Goal: Transaction & Acquisition: Purchase product/service

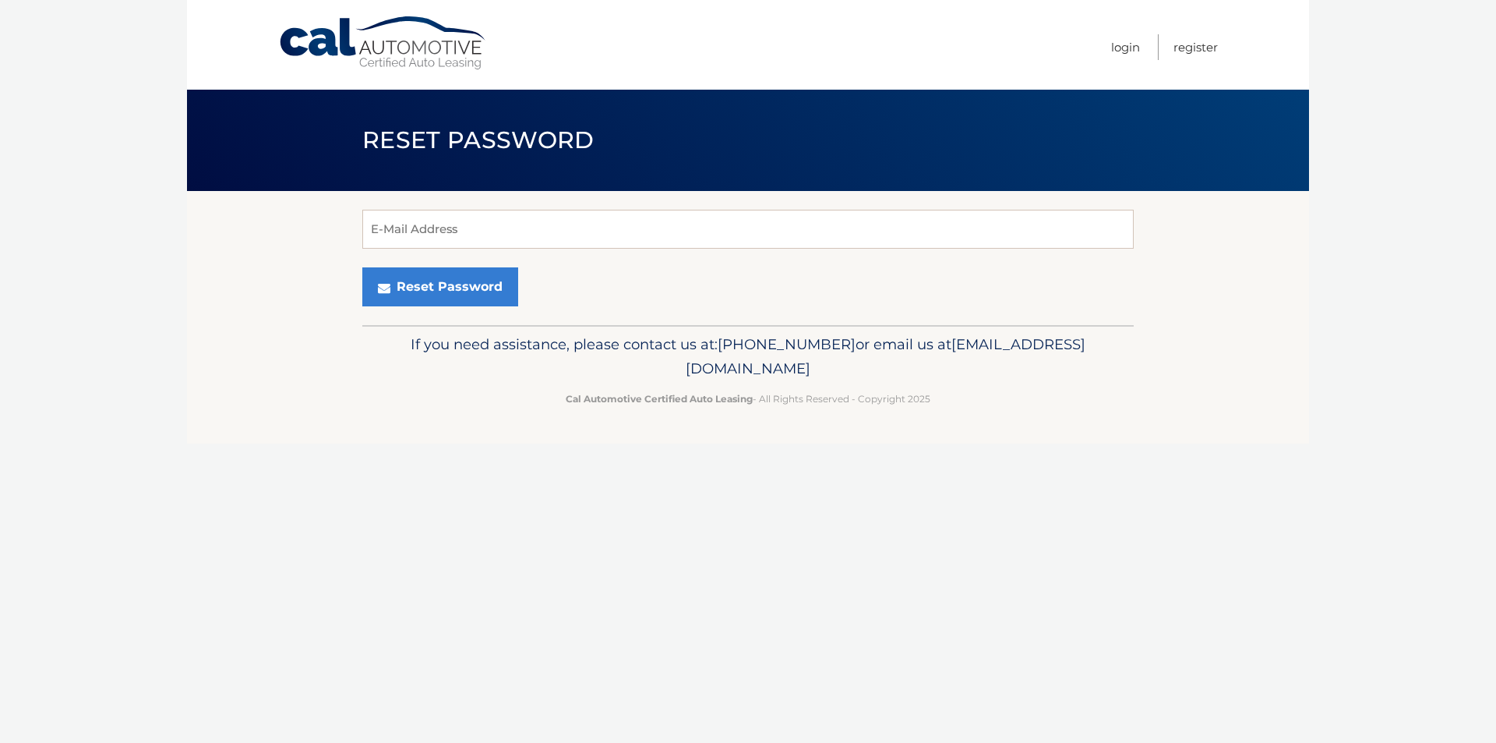
click at [621, 200] on div "E-Mail Address Reset Password" at bounding box center [747, 258] width 771 height 134
click at [618, 220] on input "E-Mail Address" at bounding box center [747, 229] width 771 height 39
type input "arosario0275@gmail.com"
click at [474, 293] on button "Reset Password" at bounding box center [440, 286] width 156 height 39
click at [701, 223] on input "E-Mail Address" at bounding box center [747, 229] width 771 height 39
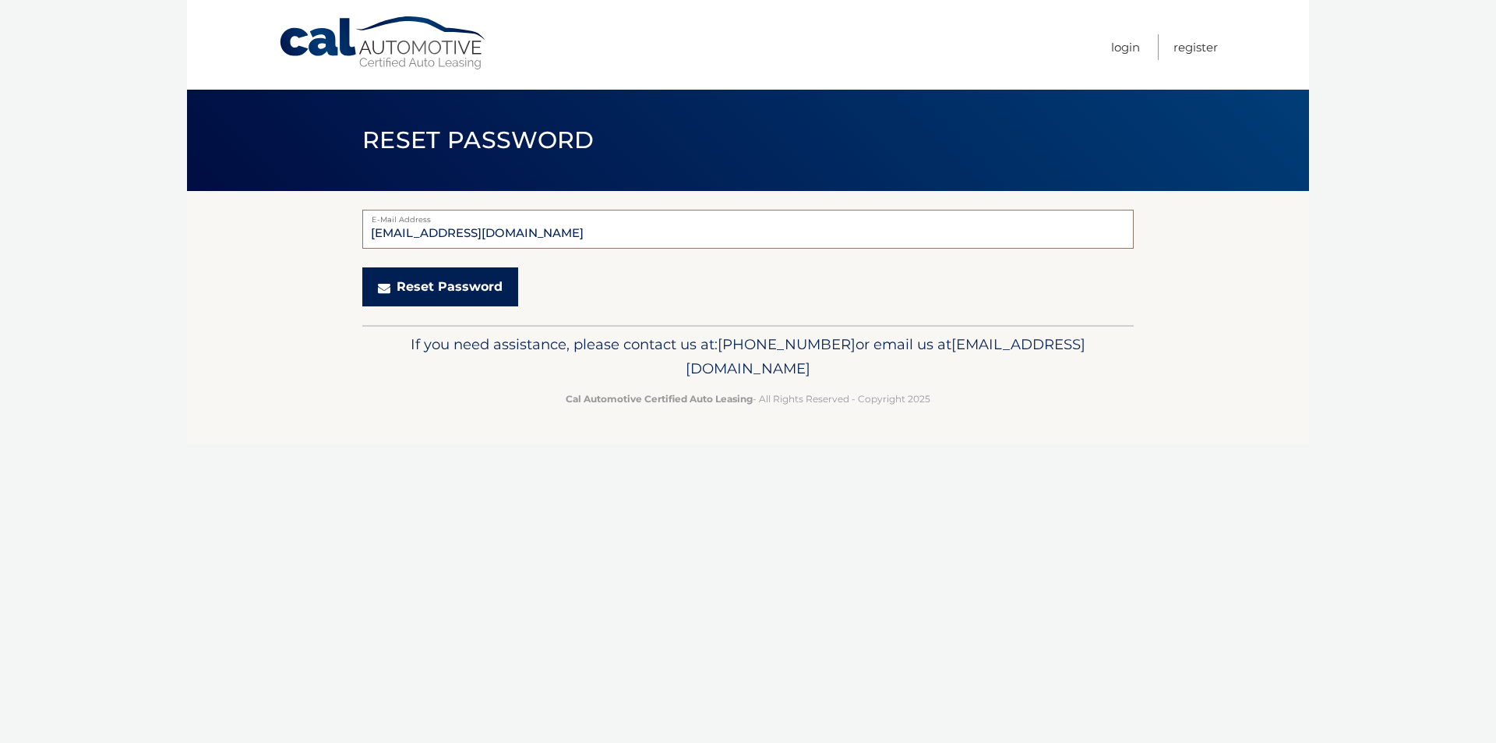
type input "arosario0275@icloud.com"
click at [429, 288] on button "Reset Password" at bounding box center [440, 286] width 156 height 39
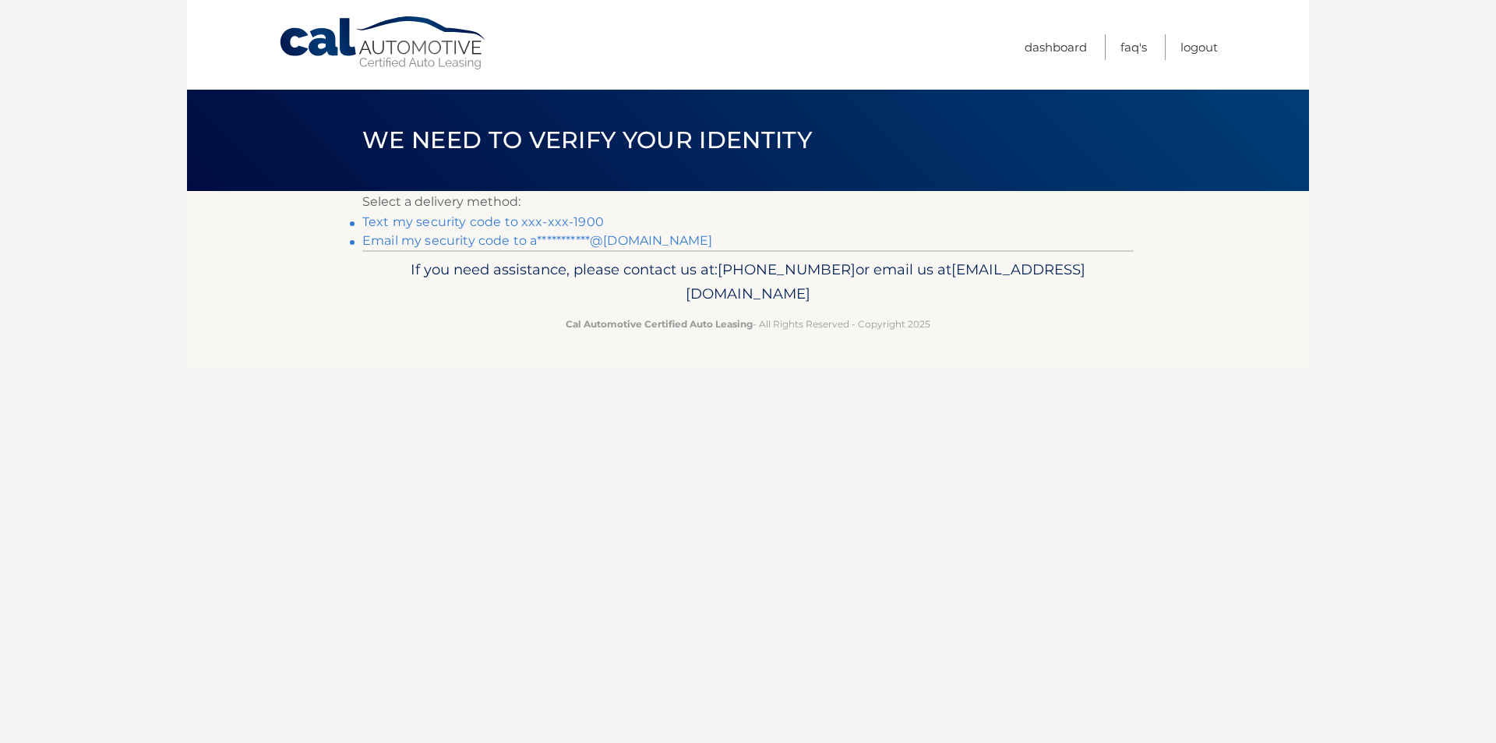
click at [573, 225] on link "Text my security code to xxx-xxx-1900" at bounding box center [483, 221] width 242 height 15
click at [457, 226] on link "Text my security code to xxx-xxx-1900" at bounding box center [483, 221] width 242 height 15
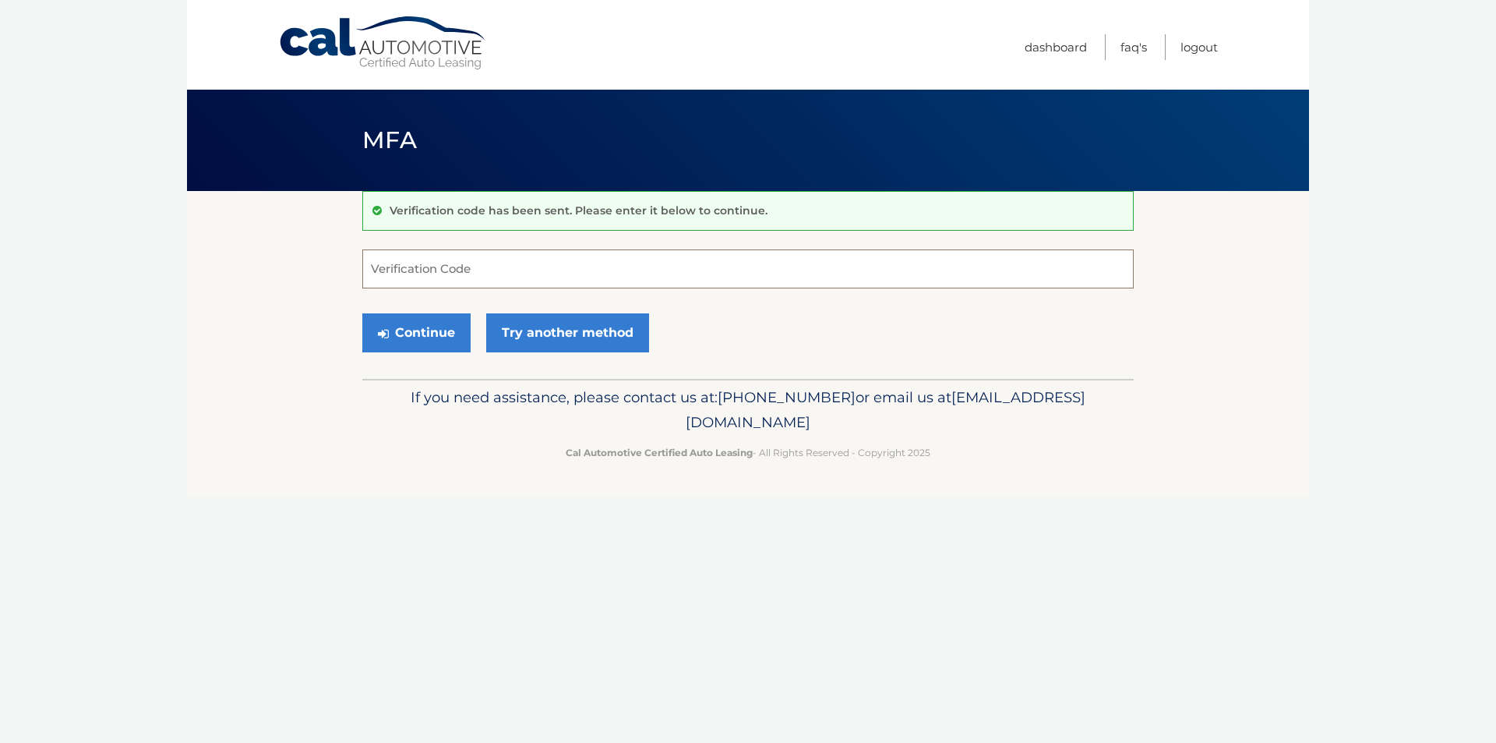
click at [437, 268] on input "Verification Code" at bounding box center [747, 268] width 771 height 39
type input "321144"
click at [428, 337] on button "Continue" at bounding box center [416, 332] width 108 height 39
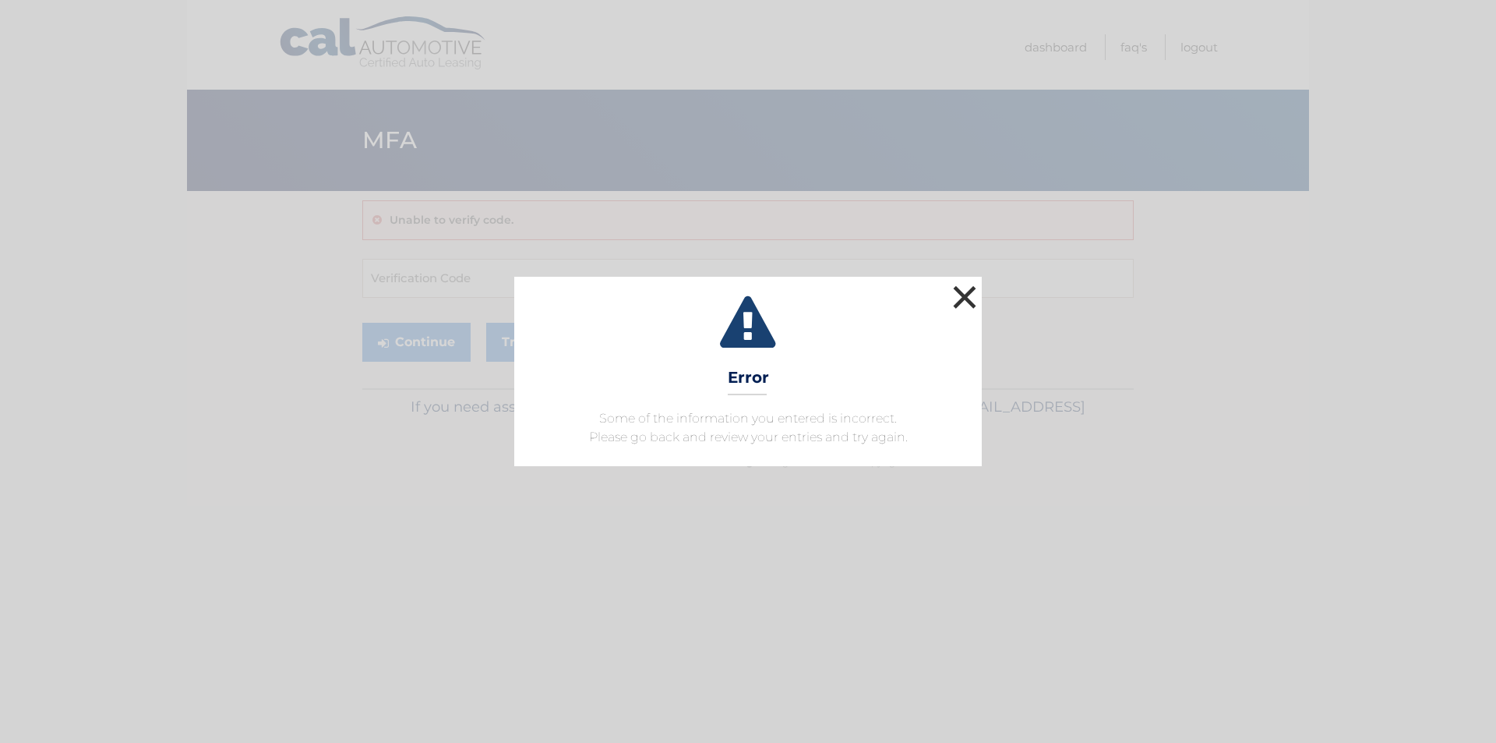
drag, startPoint x: 978, startPoint y: 302, endPoint x: 970, endPoint y: 299, distance: 8.4
click at [976, 302] on button "×" at bounding box center [964, 296] width 31 height 31
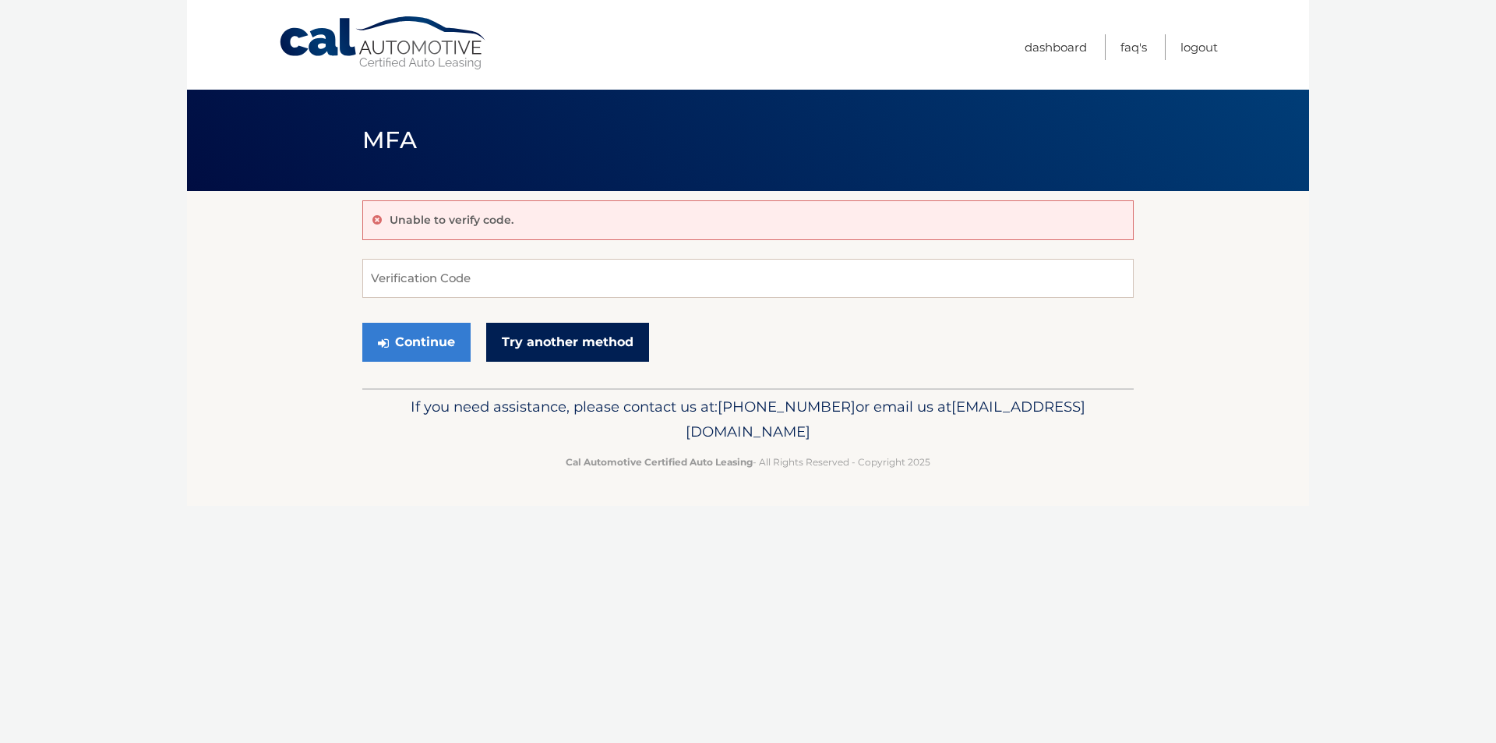
click at [538, 343] on link "Try another method" at bounding box center [567, 342] width 163 height 39
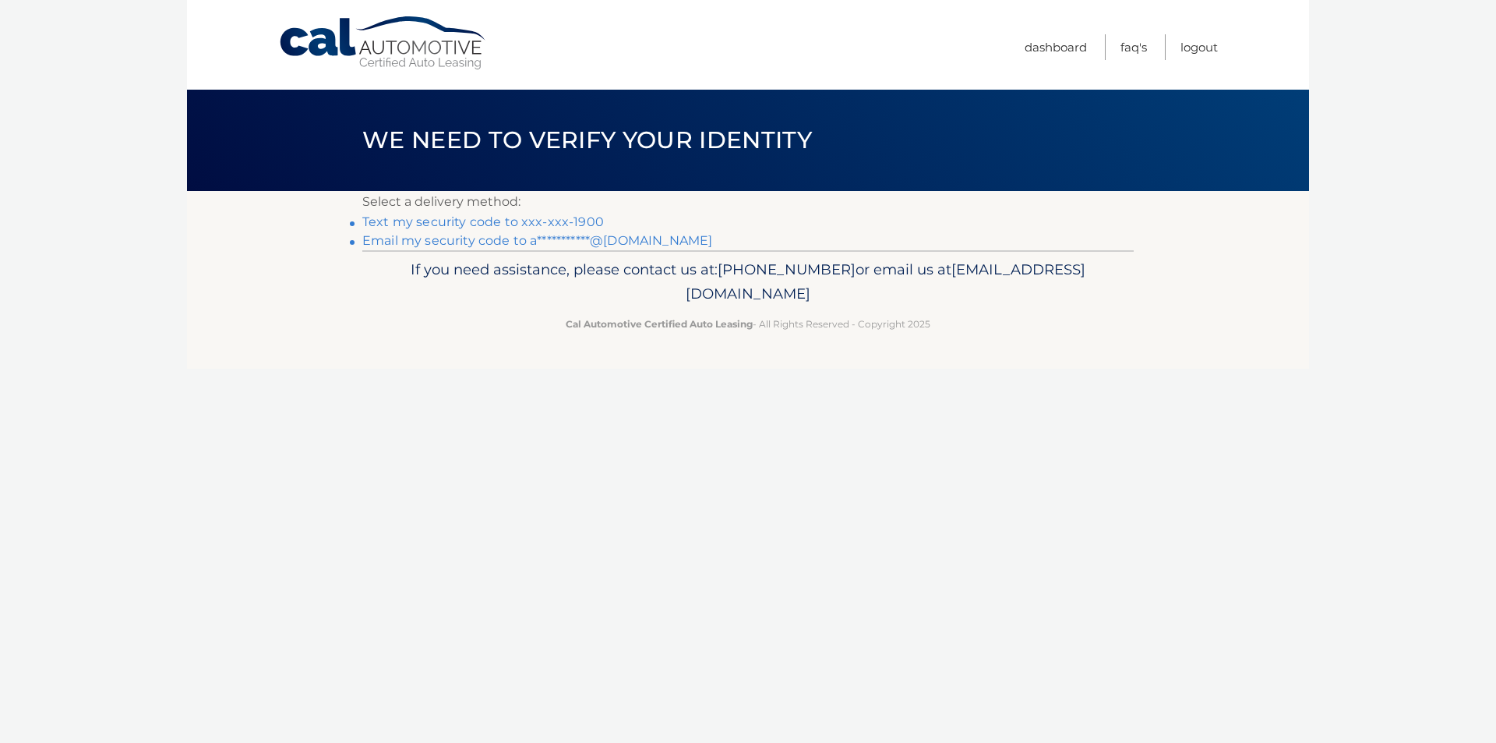
click at [561, 222] on link "Text my security code to xxx-xxx-1900" at bounding box center [483, 221] width 242 height 15
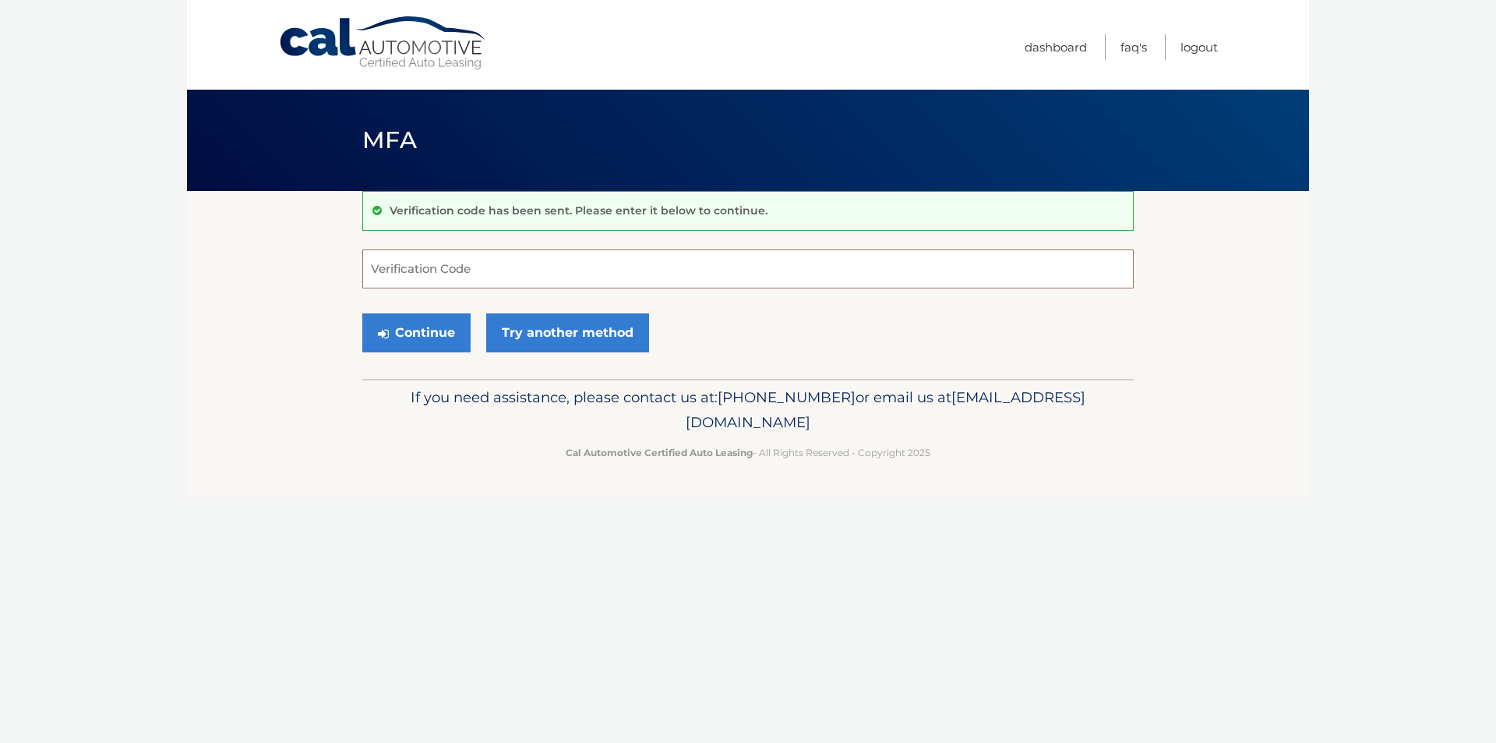
click at [439, 272] on input "Verification Code" at bounding box center [747, 268] width 771 height 39
type input "519362"
click at [452, 330] on button "Continue" at bounding box center [416, 332] width 108 height 39
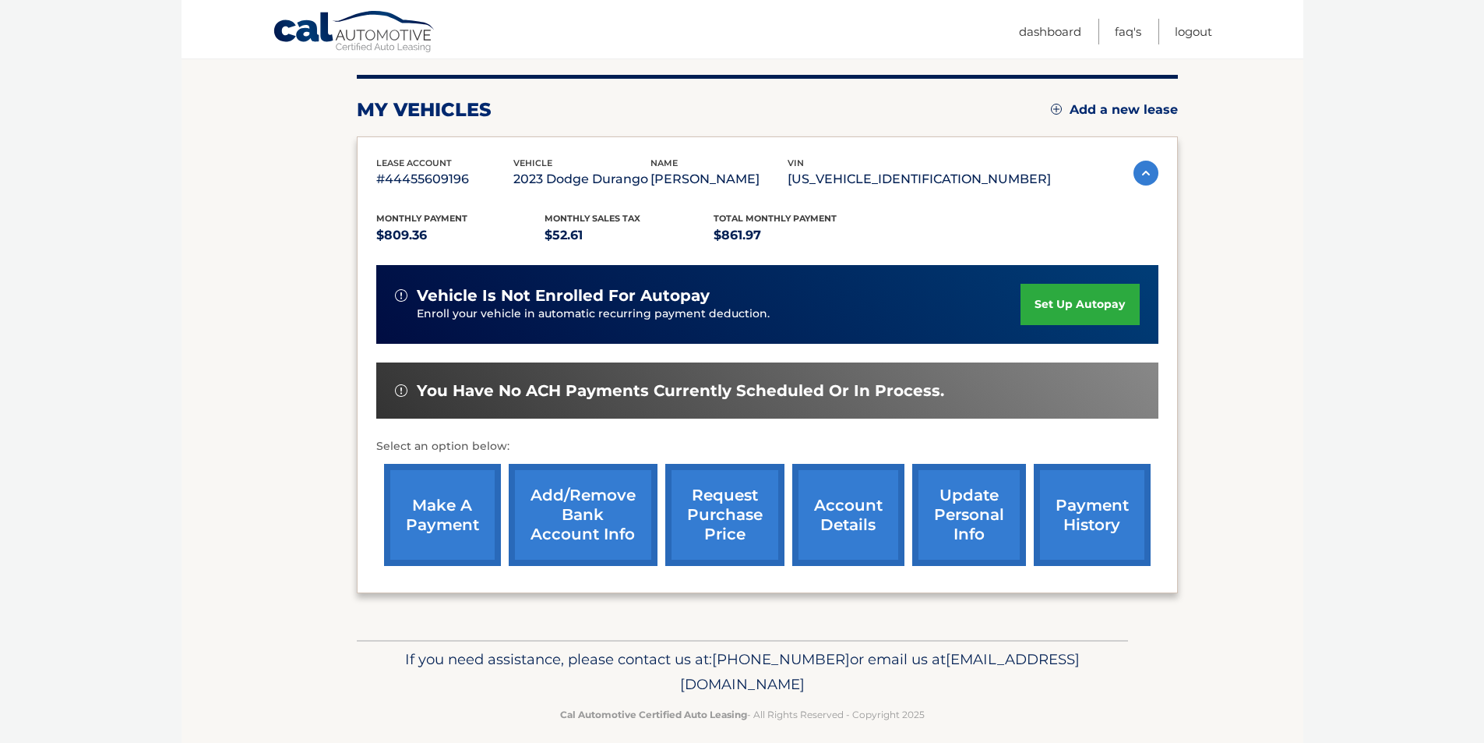
scroll to position [192, 0]
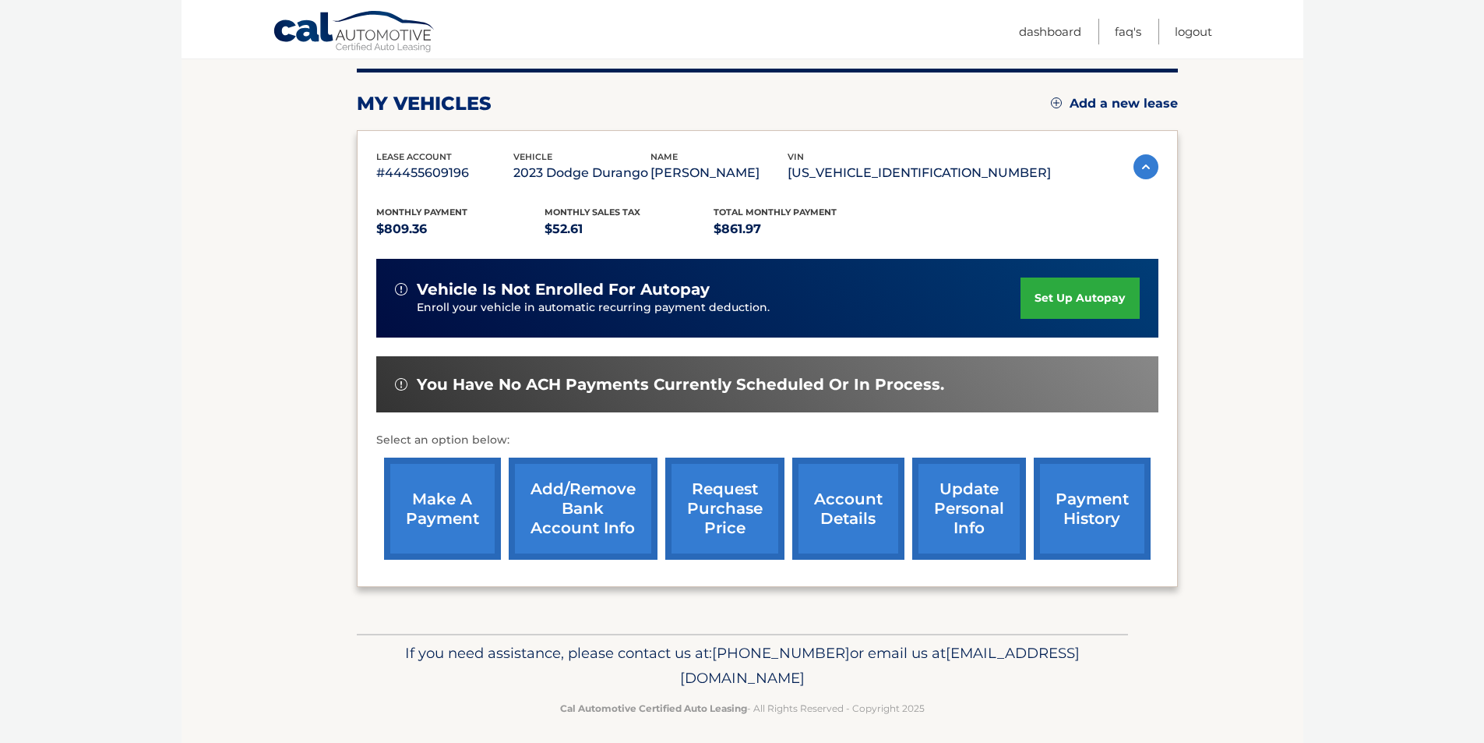
click at [845, 509] on link "account details" at bounding box center [848, 508] width 112 height 102
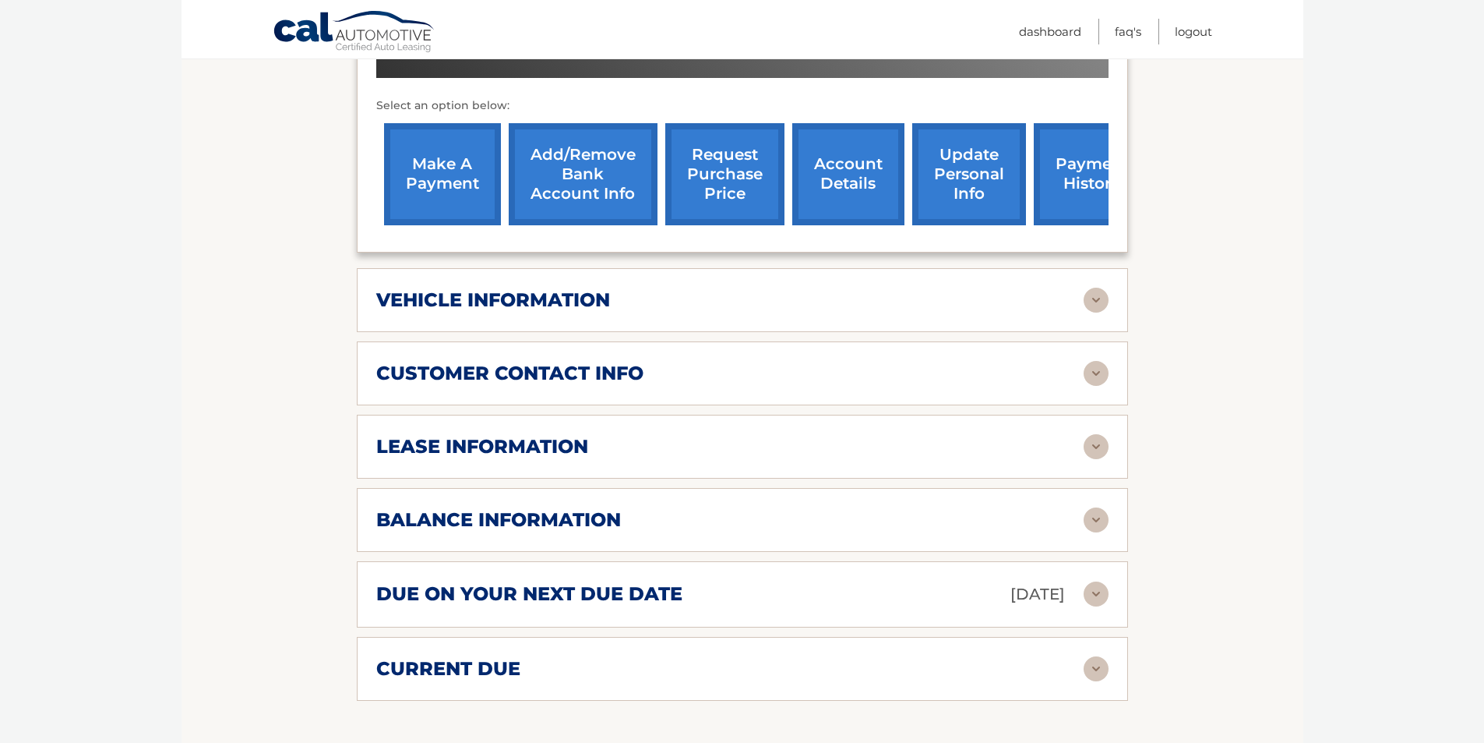
scroll to position [614, 0]
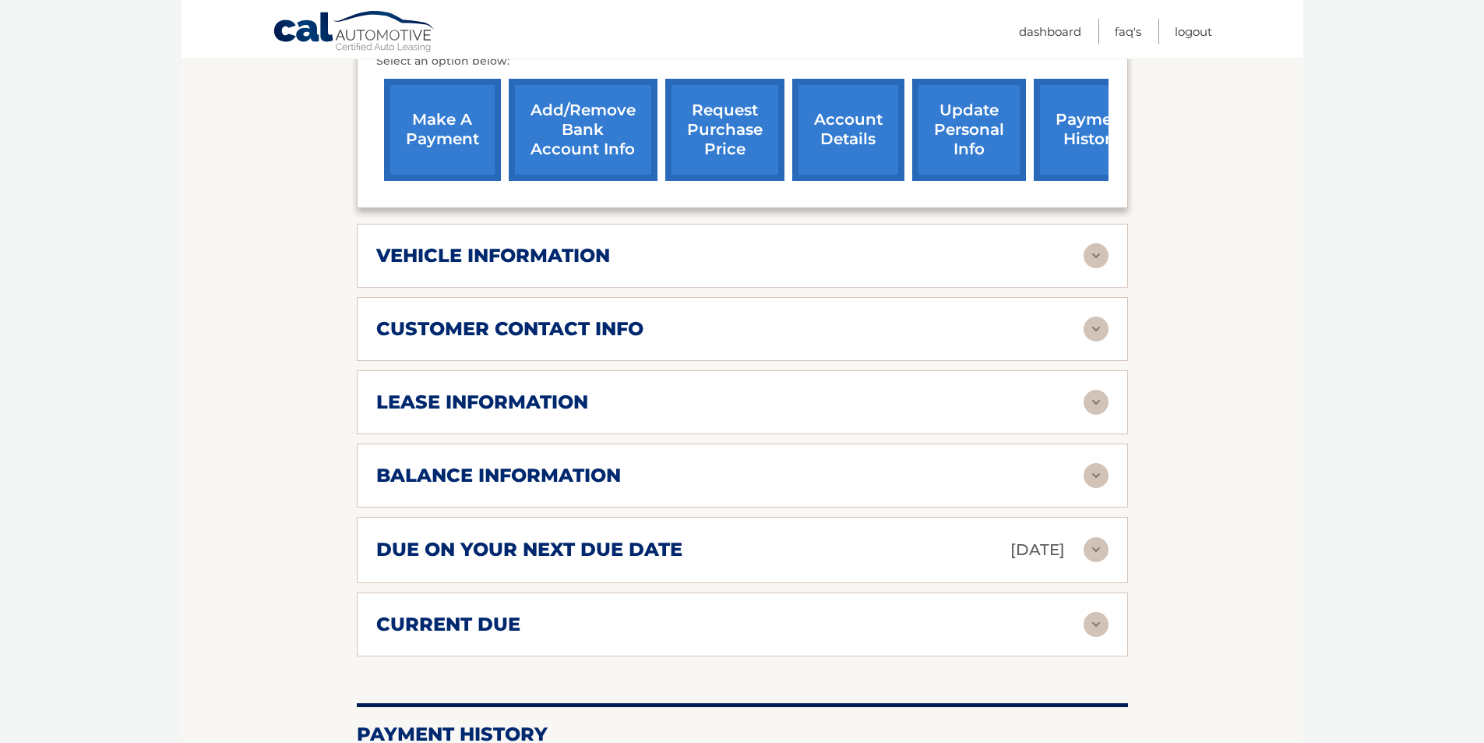
click at [586, 538] on h2 "due on your next due date" at bounding box center [529, 549] width 306 height 23
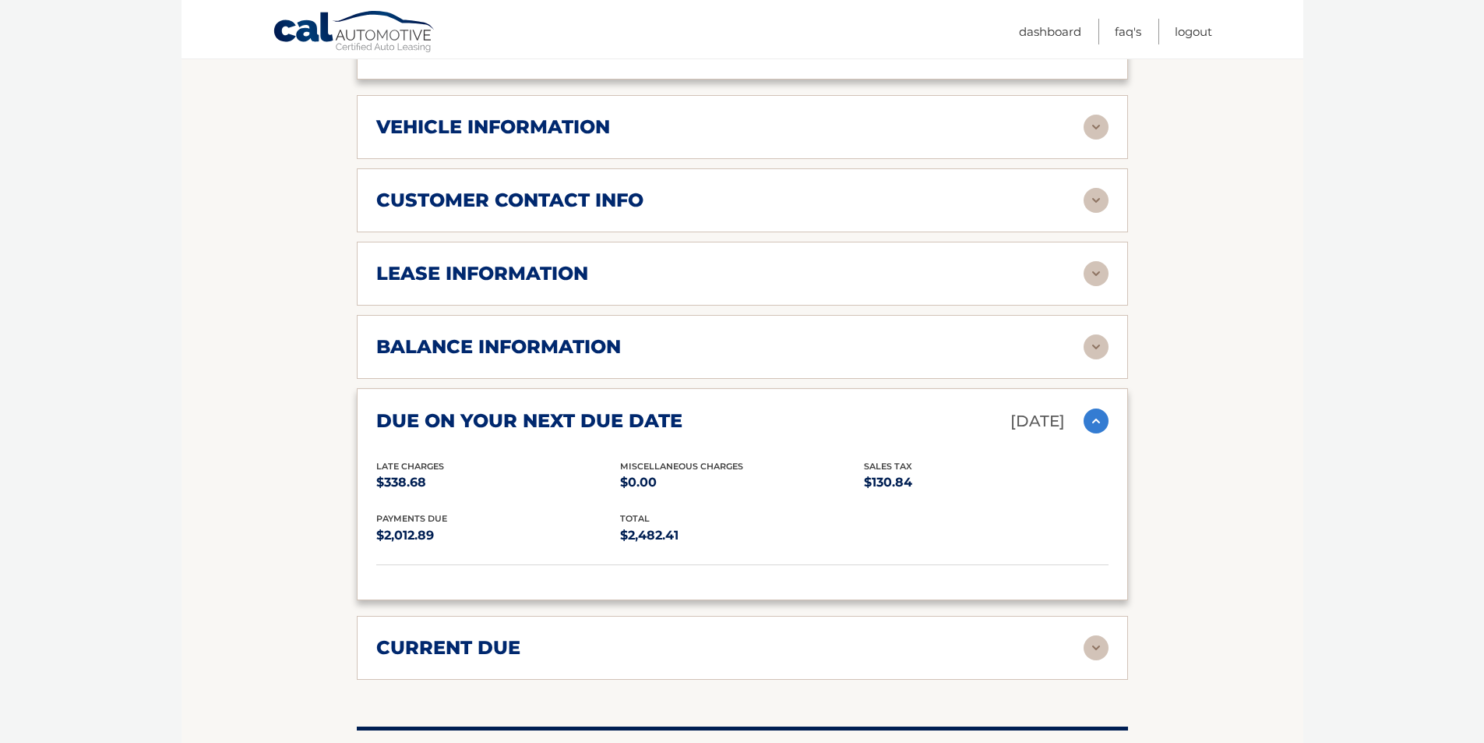
scroll to position [770, 0]
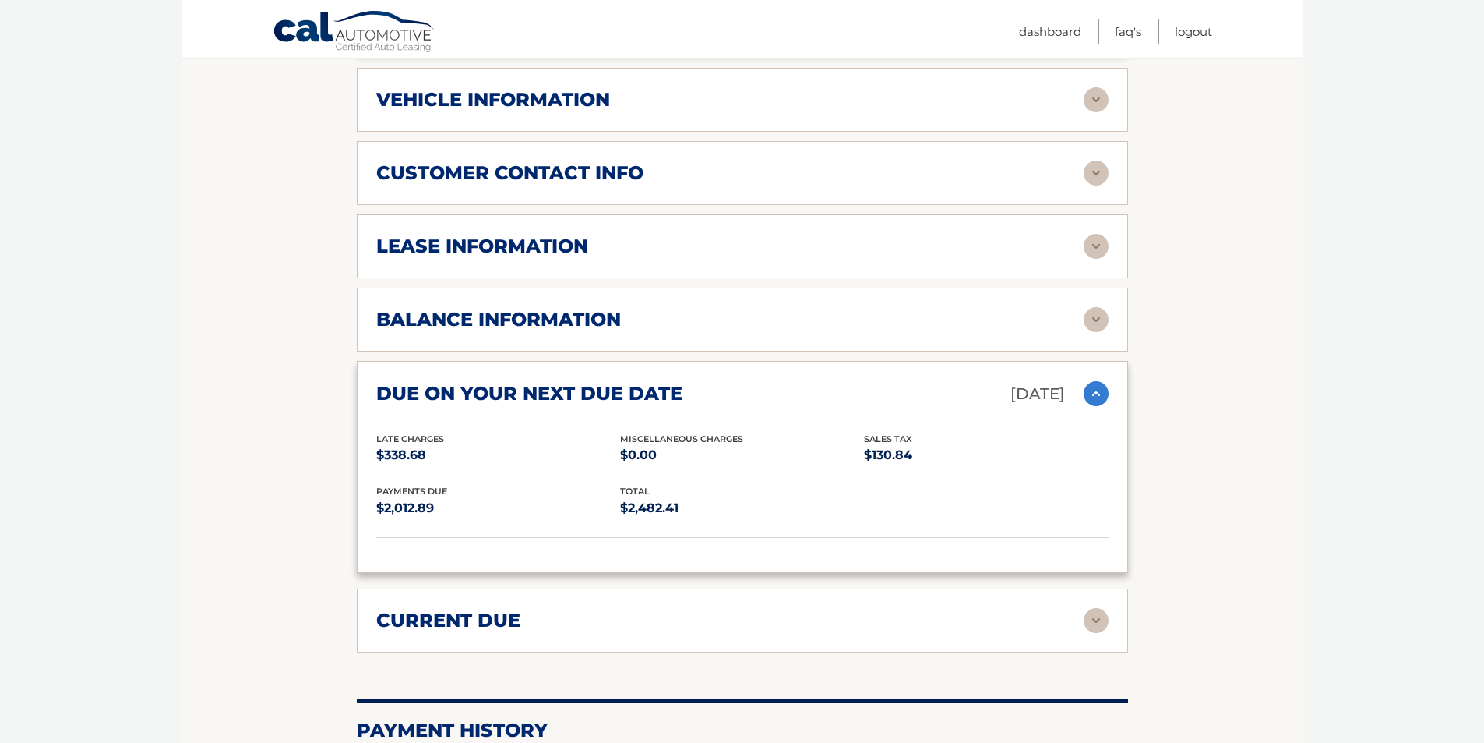
click at [468, 609] on h2 "current due" at bounding box center [448, 620] width 144 height 23
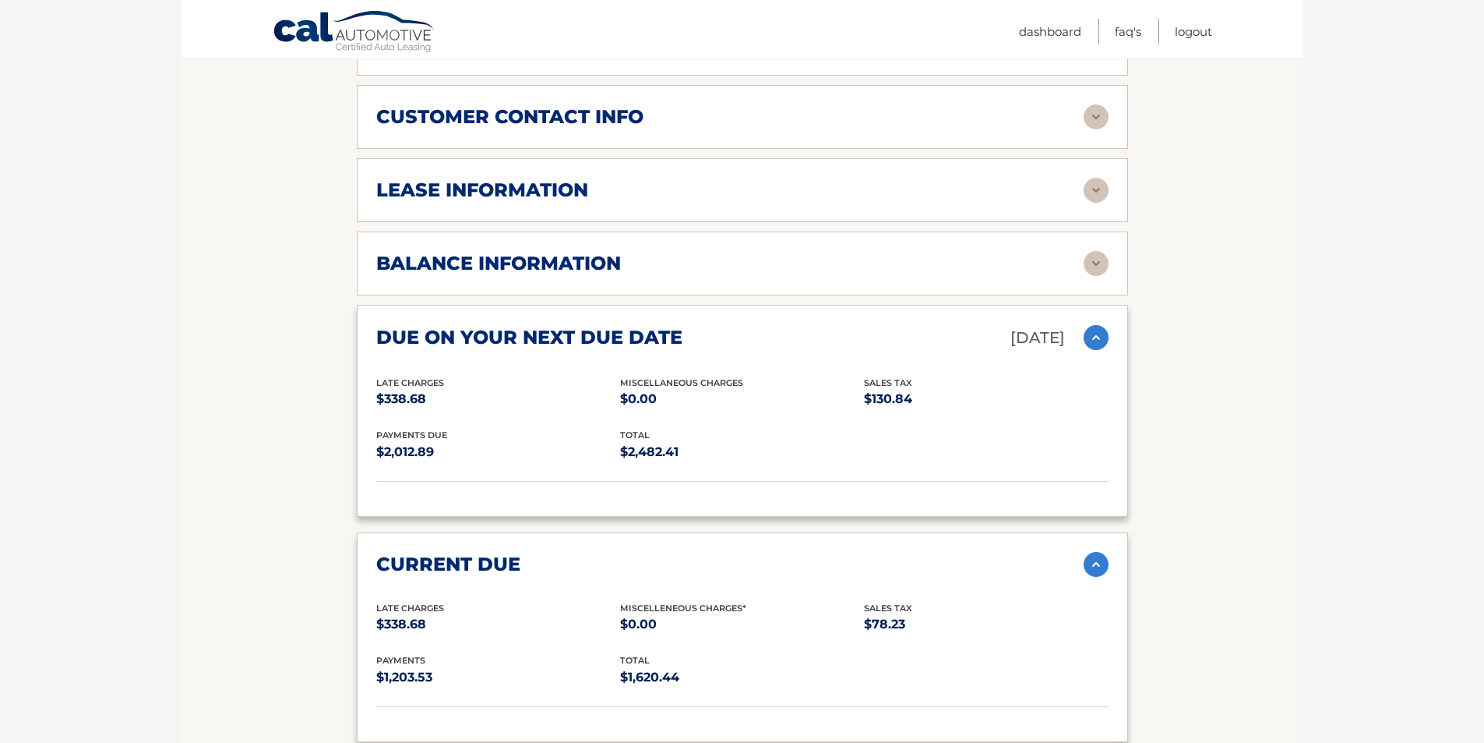
scroll to position [848, 0]
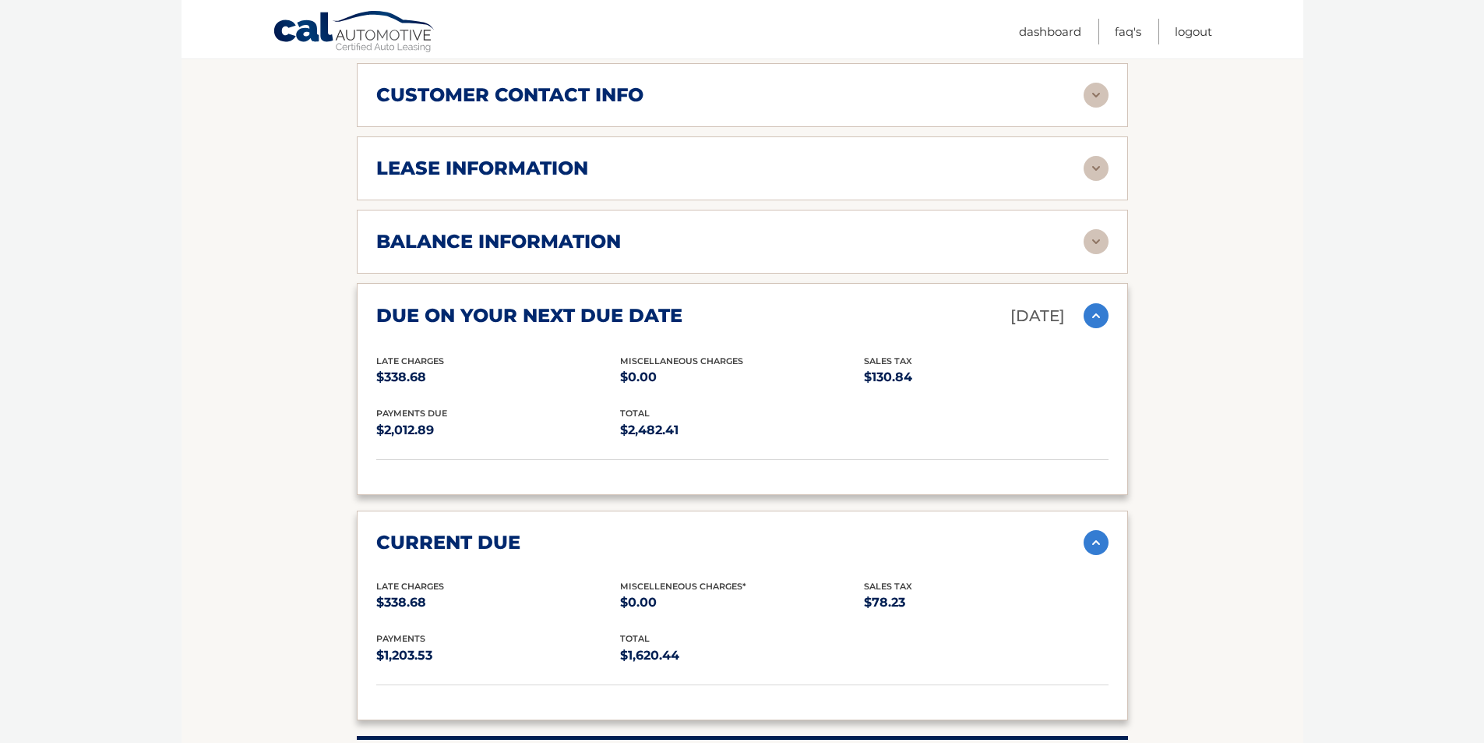
click at [184, 351] on section "Account Details | #44455609196 Back to Dashboard Manage Your Lease lease accoun…" at bounding box center [743, 183] width 1122 height 1681
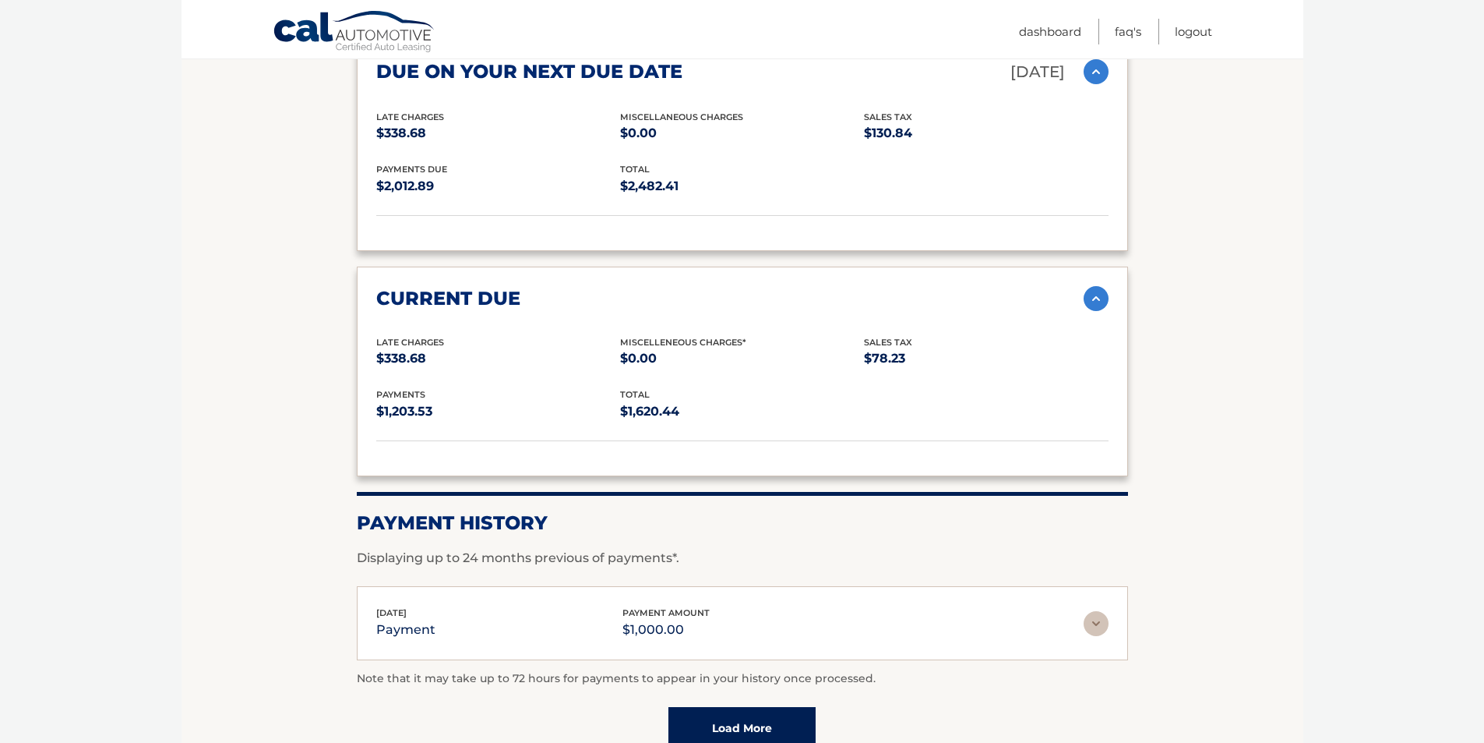
scroll to position [1134, 0]
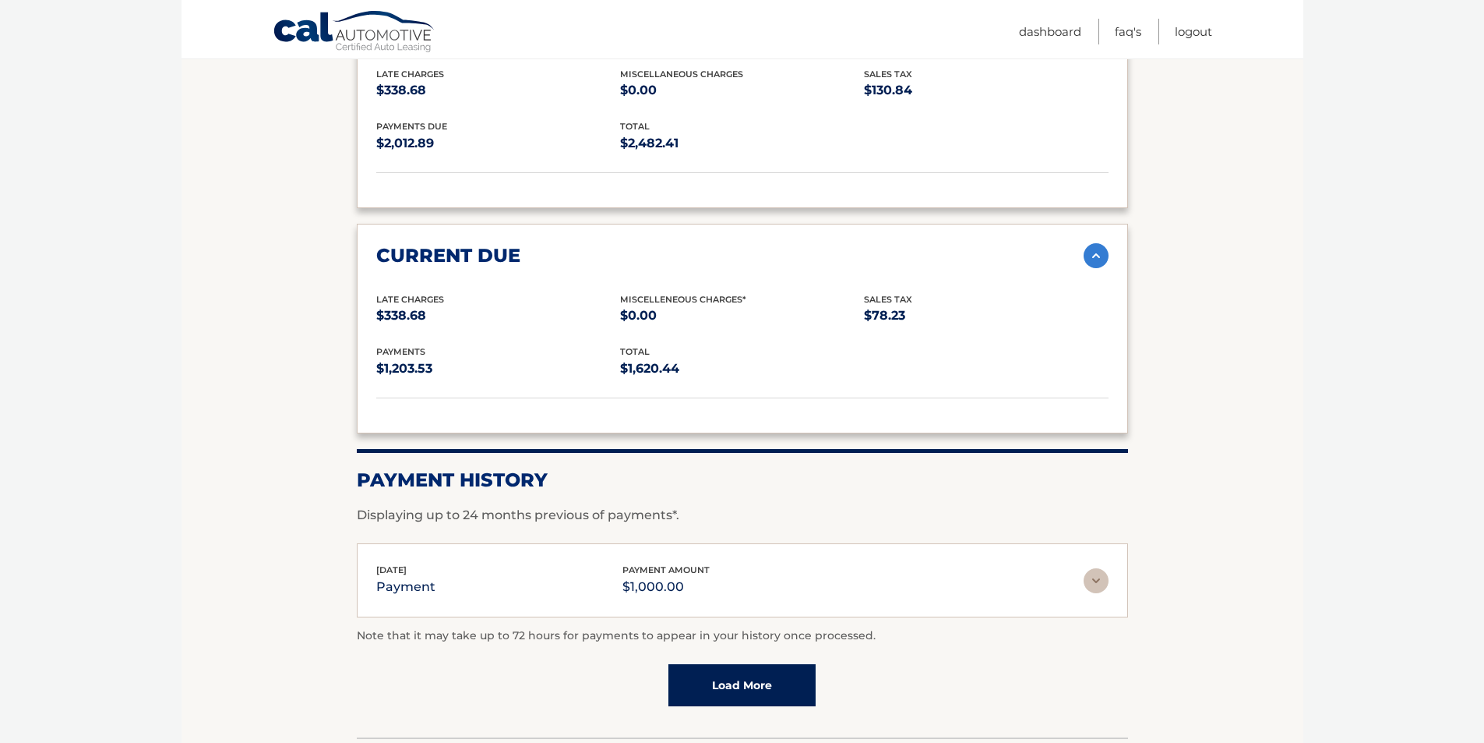
click at [743, 674] on link "Load More" at bounding box center [742, 685] width 147 height 42
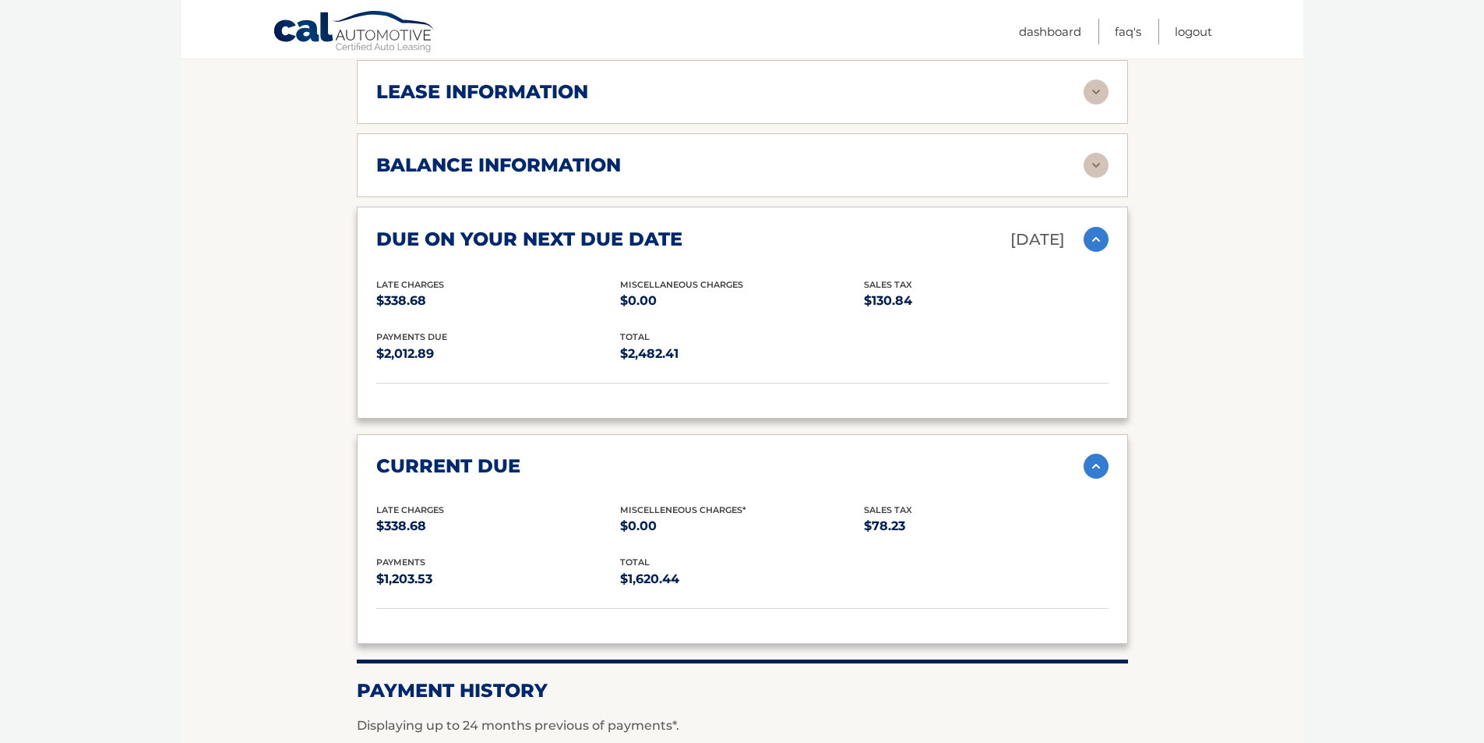
scroll to position [921, 0]
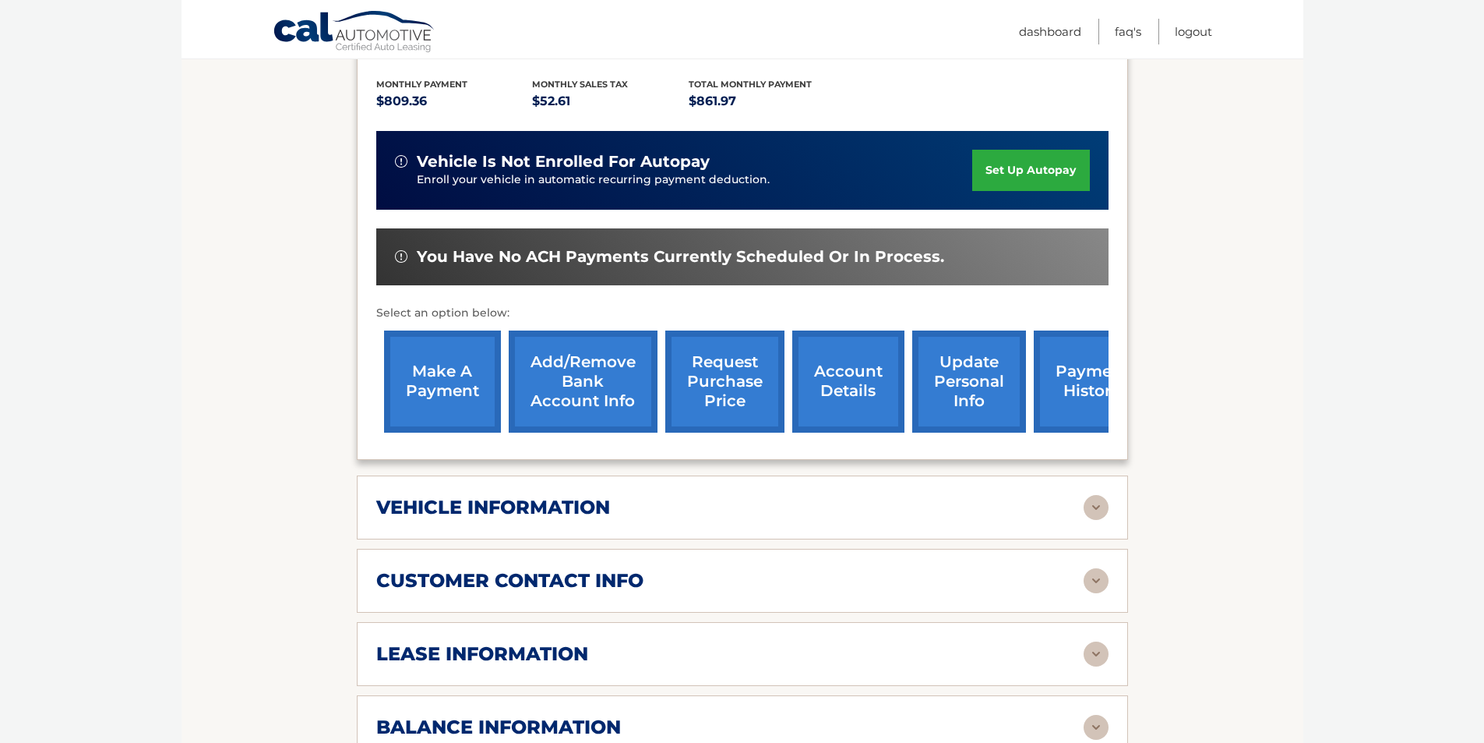
scroll to position [390, 0]
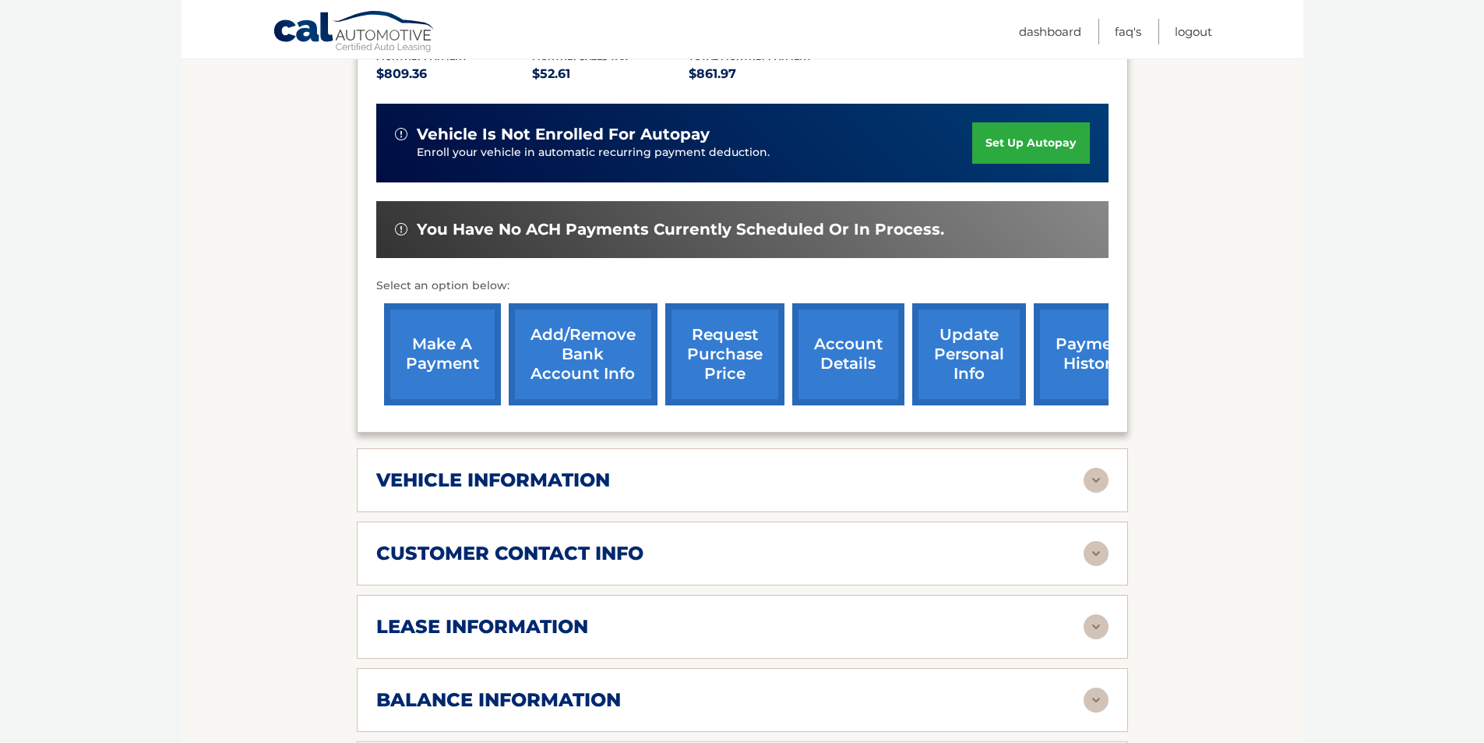
drag, startPoint x: 428, startPoint y: 326, endPoint x: 548, endPoint y: 346, distance: 121.7
click at [429, 326] on link "make a payment" at bounding box center [442, 354] width 117 height 102
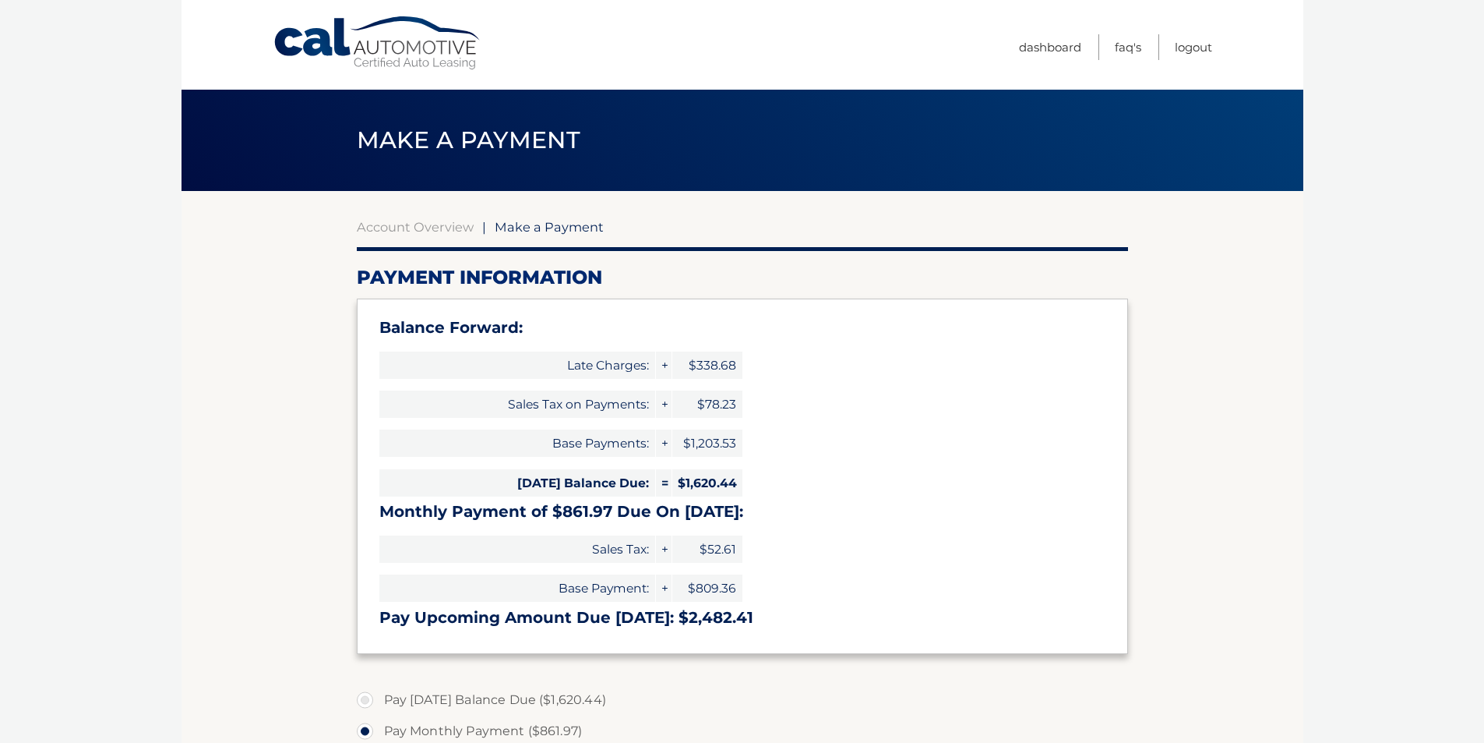
select select "YTM2ZmQ2ZmUtNjk5YS00OWNkLWI0YjktNTJmOGVhYzM4NjU5"
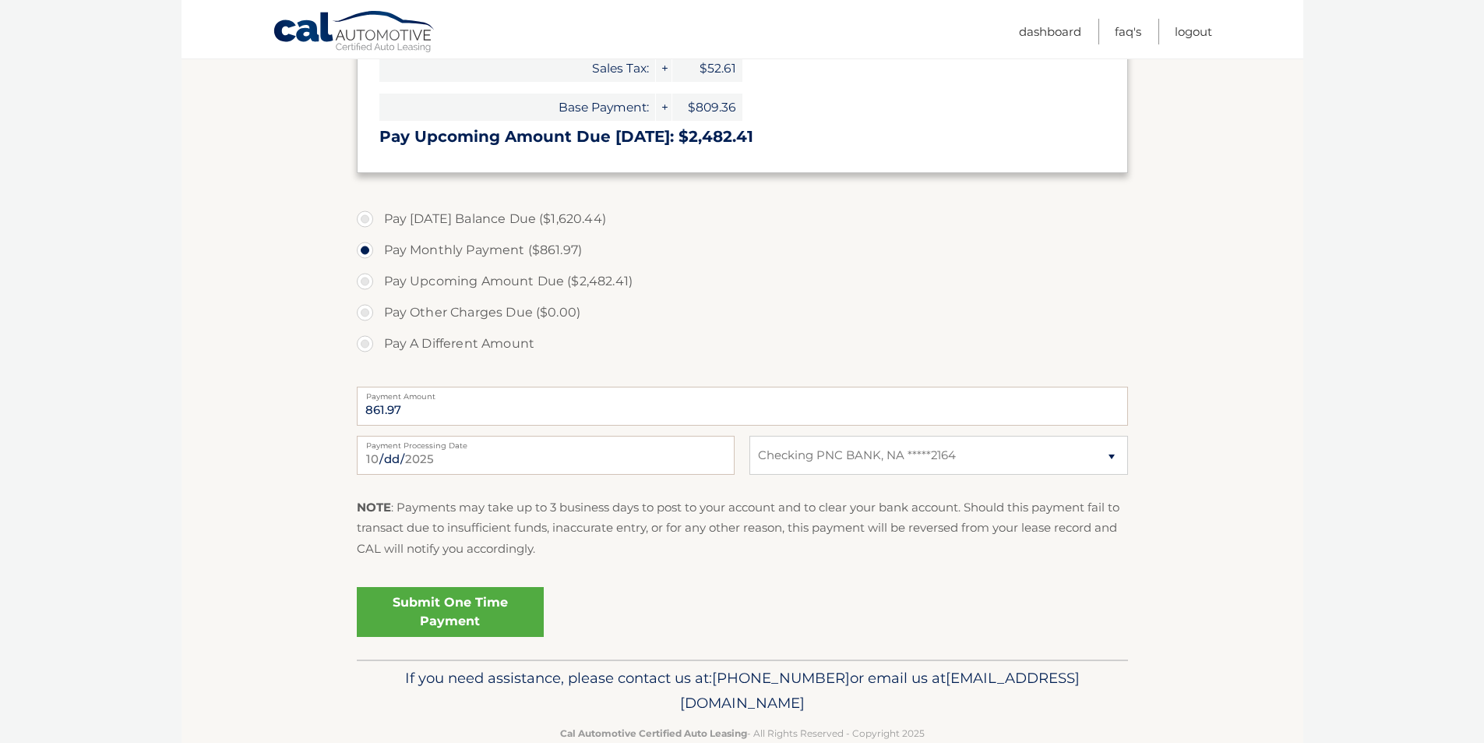
scroll to position [489, 0]
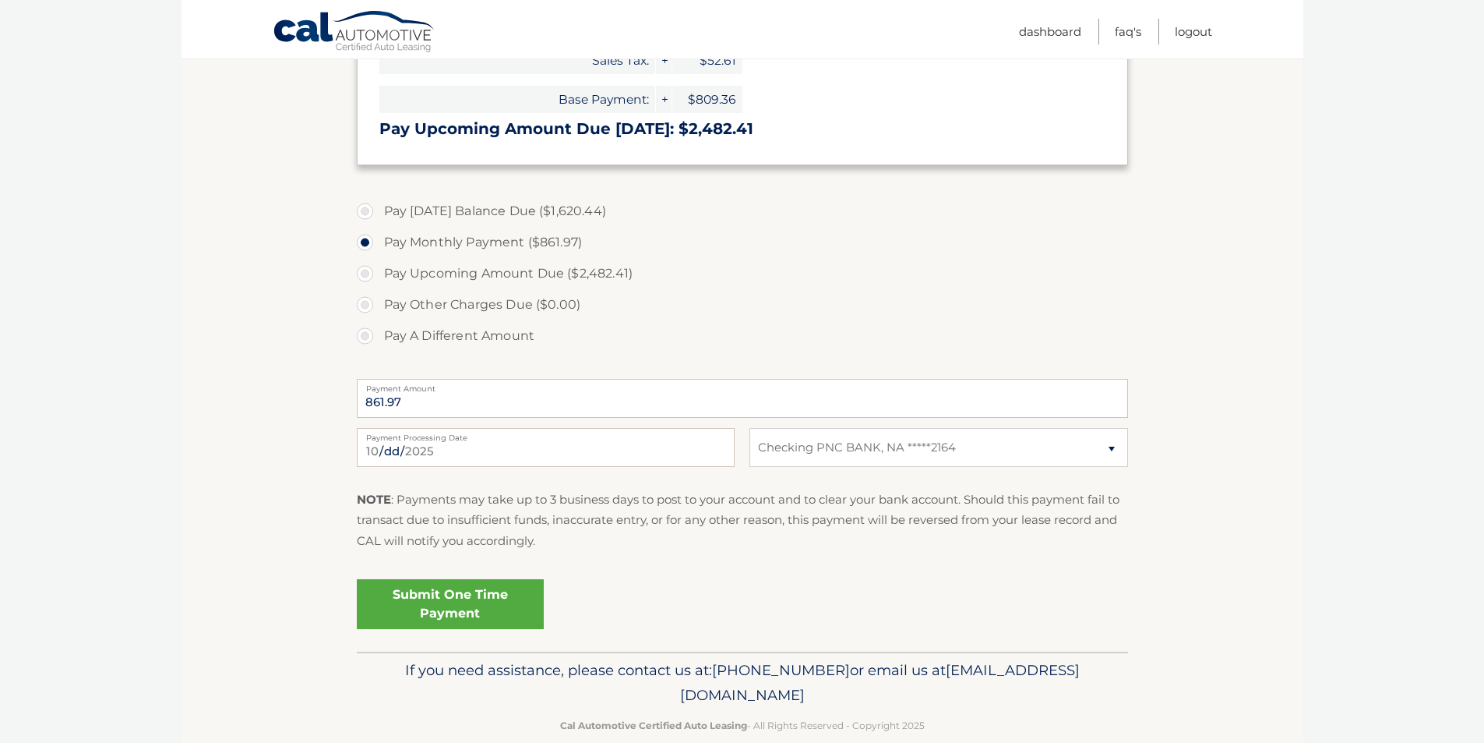
click at [364, 309] on label "Pay Other Charges Due ($0.00)" at bounding box center [742, 304] width 771 height 31
click at [369, 306] on label "Pay Other Charges Due ($0.00)" at bounding box center [742, 304] width 771 height 31
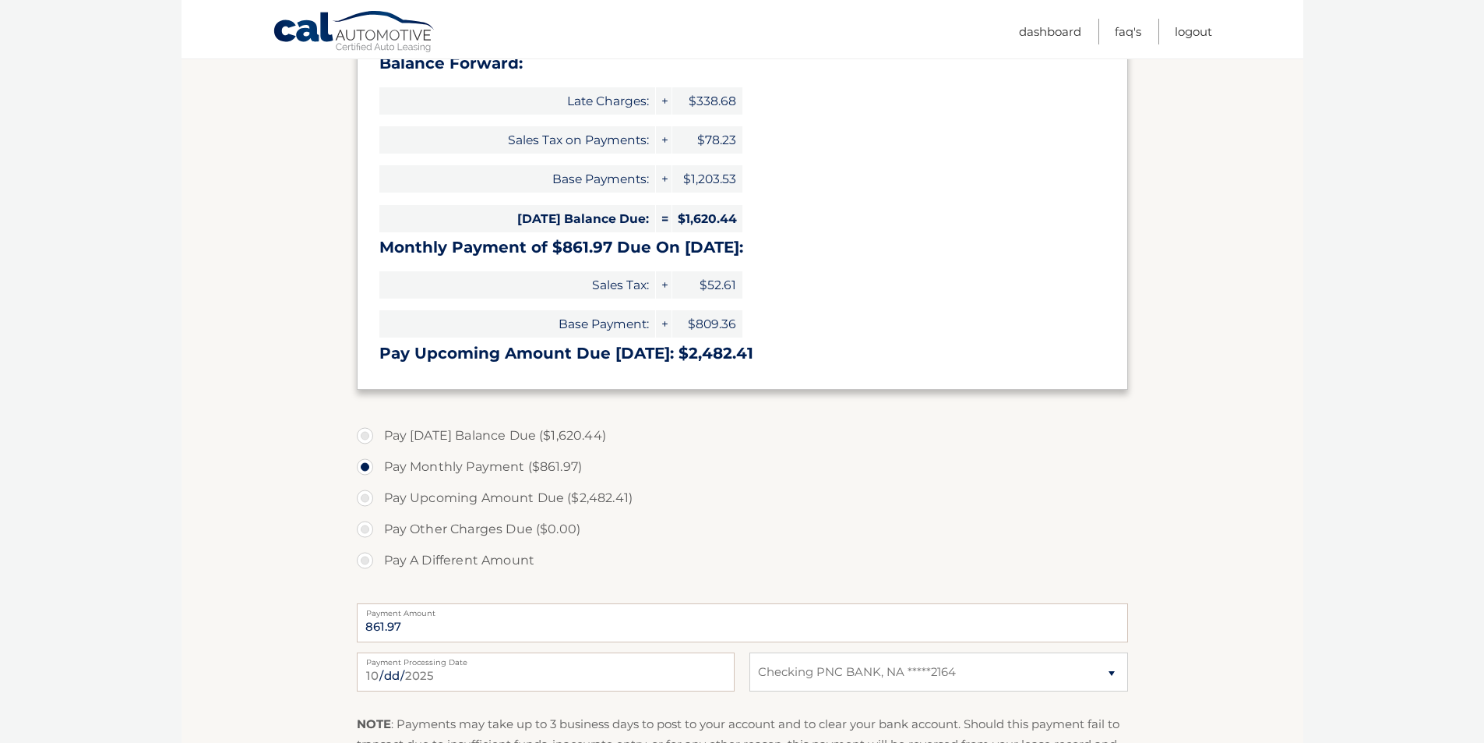
scroll to position [255, 0]
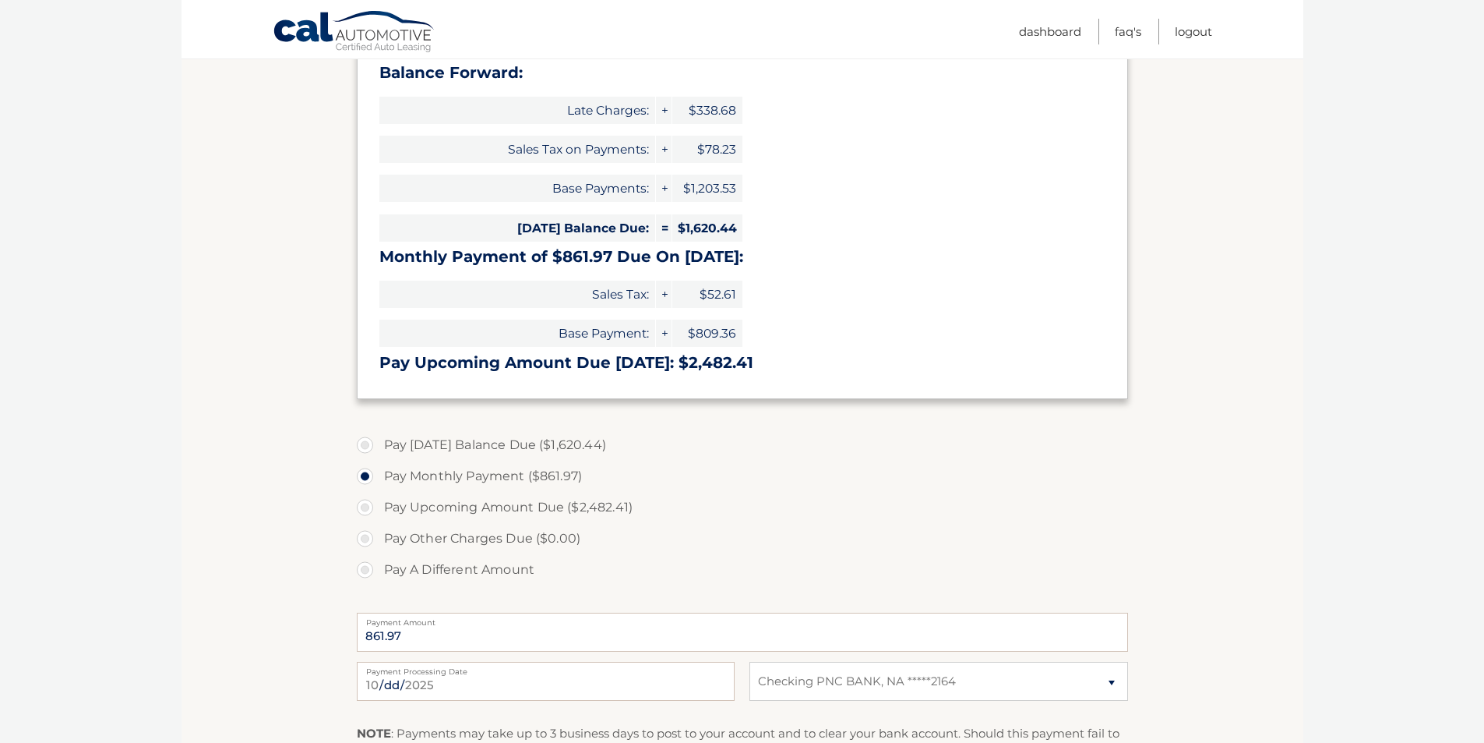
click at [363, 510] on label "Pay Upcoming Amount Due ($2,482.41)" at bounding box center [742, 507] width 771 height 31
click at [363, 510] on input "Pay Upcoming Amount Due ($2,482.41)" at bounding box center [371, 504] width 16 height 25
radio input "true"
type input "2482.41"
click at [361, 543] on label "Pay Other Charges Due ($0.00)" at bounding box center [742, 538] width 771 height 31
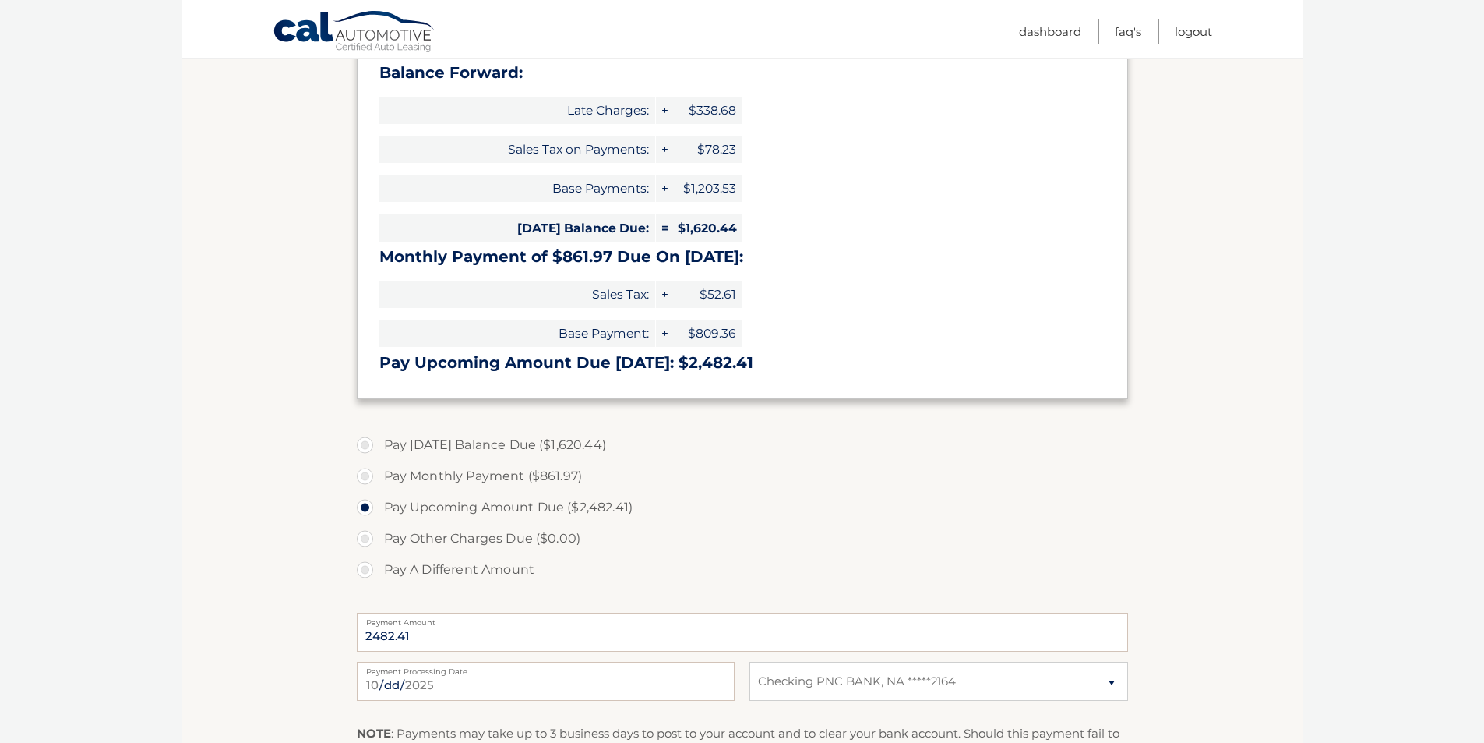
click at [369, 542] on label "Pay Other Charges Due ($0.00)" at bounding box center [742, 538] width 771 height 31
click at [368, 541] on label "Pay Other Charges Due ($0.00)" at bounding box center [742, 538] width 771 height 31
click at [368, 539] on label "Pay Other Charges Due ($0.00)" at bounding box center [742, 538] width 771 height 31
click at [367, 538] on label "Pay Other Charges Due ($0.00)" at bounding box center [742, 538] width 771 height 31
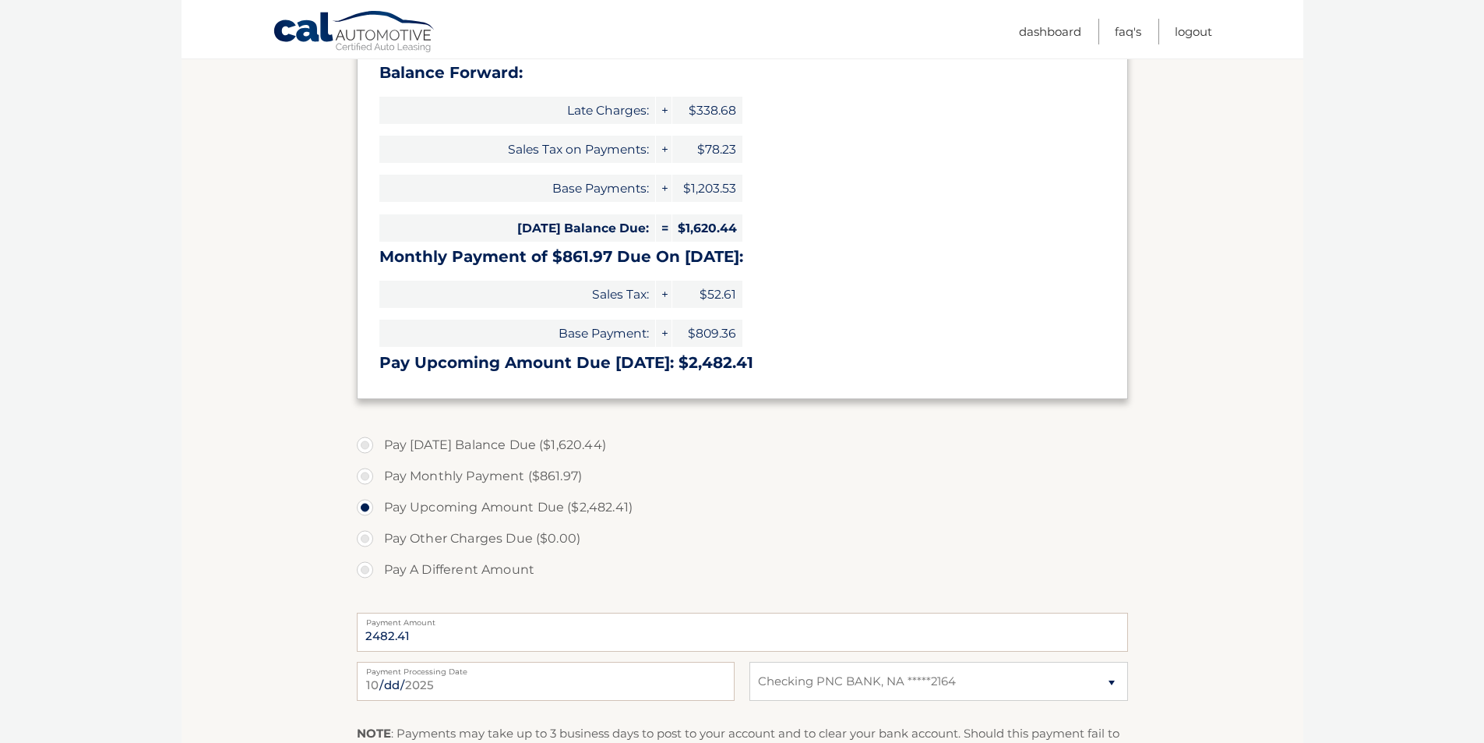
click at [366, 570] on label "Pay A Different Amount" at bounding box center [742, 569] width 771 height 31
click at [366, 570] on input "Pay A Different Amount" at bounding box center [371, 566] width 16 height 25
radio input "true"
click at [582, 623] on label "Payment Amount" at bounding box center [742, 618] width 771 height 12
click at [582, 623] on input "Payment Amount" at bounding box center [742, 631] width 771 height 39
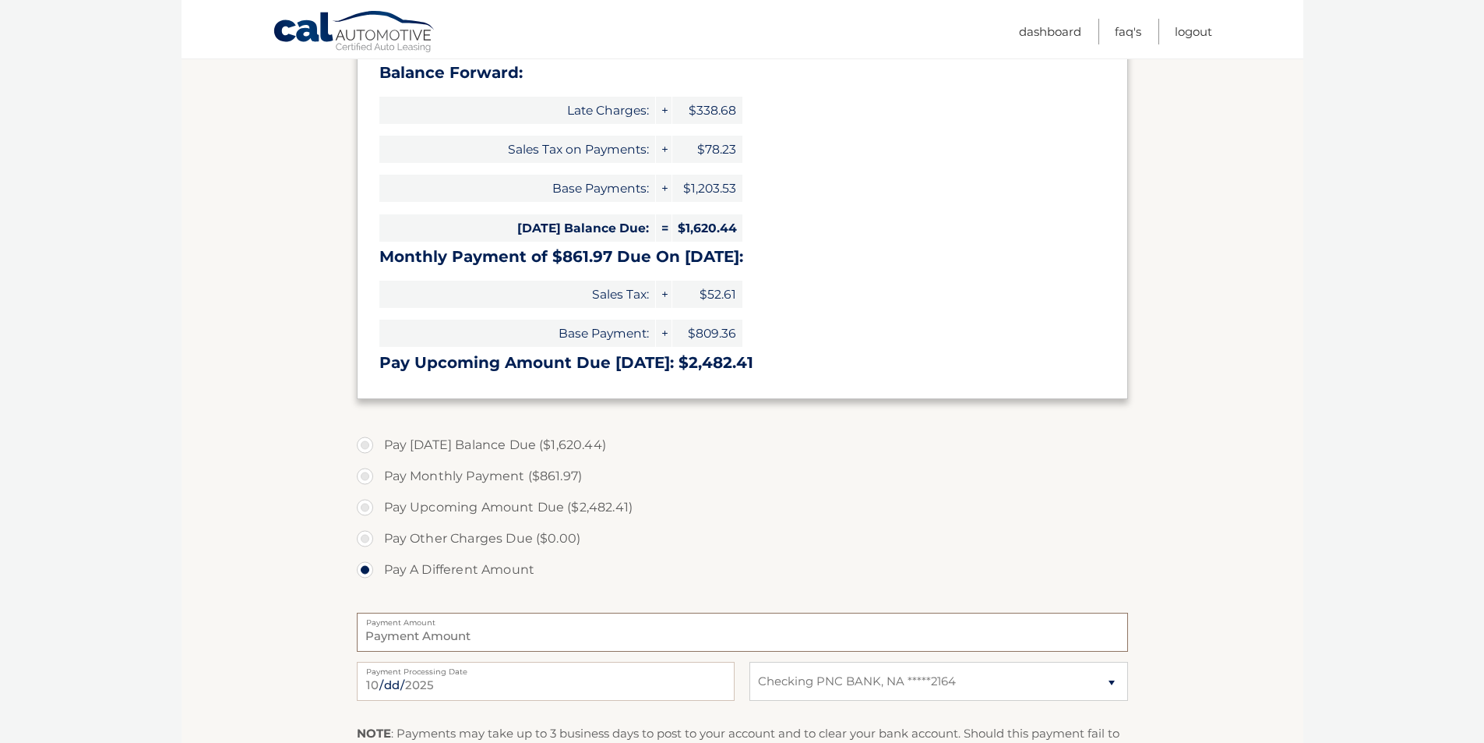
click at [583, 630] on input "Payment Amount" at bounding box center [742, 631] width 771 height 39
type input "1000.00"
drag, startPoint x: 263, startPoint y: 545, endPoint x: 292, endPoint y: 566, distance: 35.9
click at [268, 543] on section "Account Overview | Make a Payment Payment Information Balance Forward: Late Cha…" at bounding box center [743, 410] width 1122 height 949
click at [992, 477] on label "Pay Monthly Payment ($861.97)" at bounding box center [742, 475] width 771 height 31
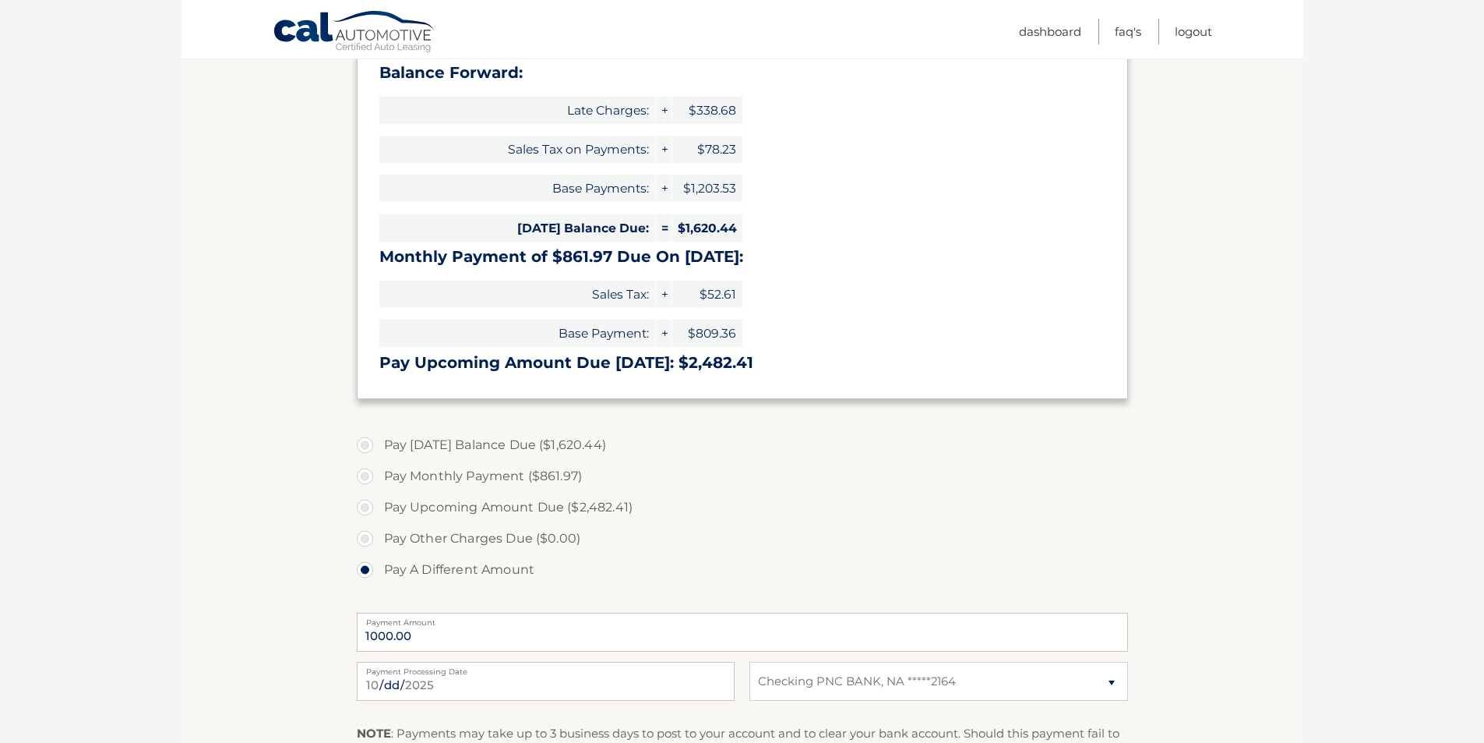
click at [379, 477] on input "Pay Monthly Payment ($861.97)" at bounding box center [371, 472] width 16 height 25
radio input "true"
type input "861.97"
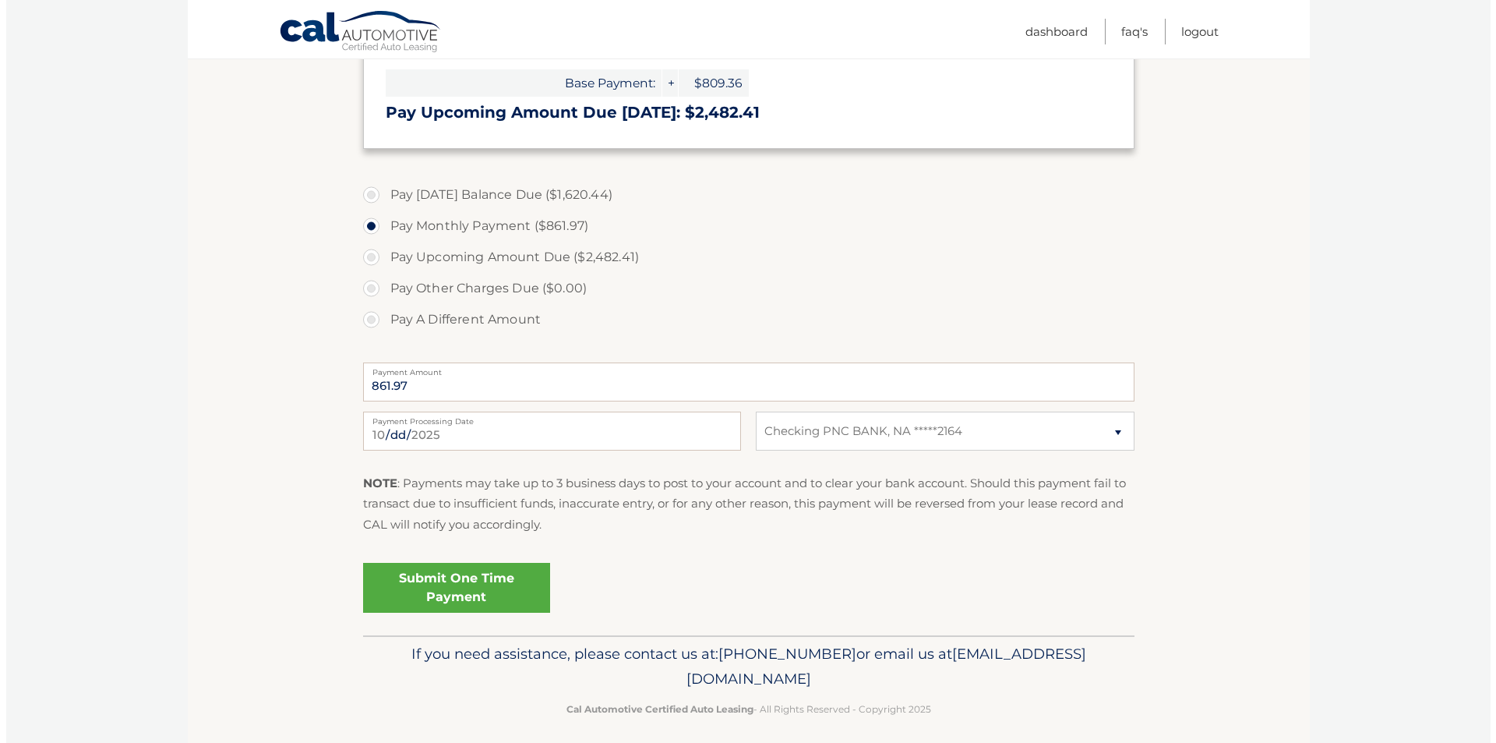
scroll to position [516, 0]
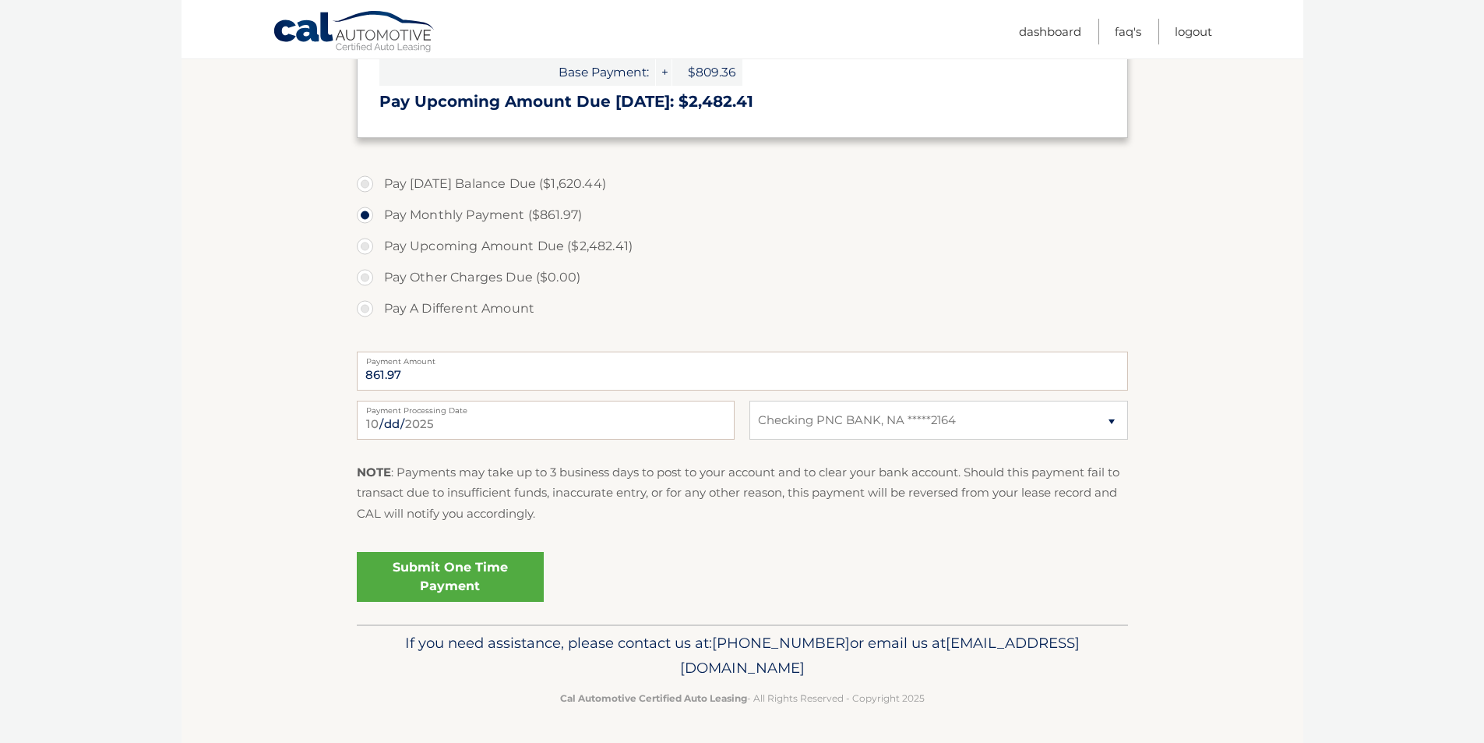
click at [364, 311] on label "Pay A Different Amount" at bounding box center [742, 308] width 771 height 31
click at [364, 311] on input "Pay A Different Amount" at bounding box center [371, 305] width 16 height 25
radio input "true"
click at [418, 384] on input "Payment Amount" at bounding box center [742, 370] width 771 height 39
type input "1000.00"
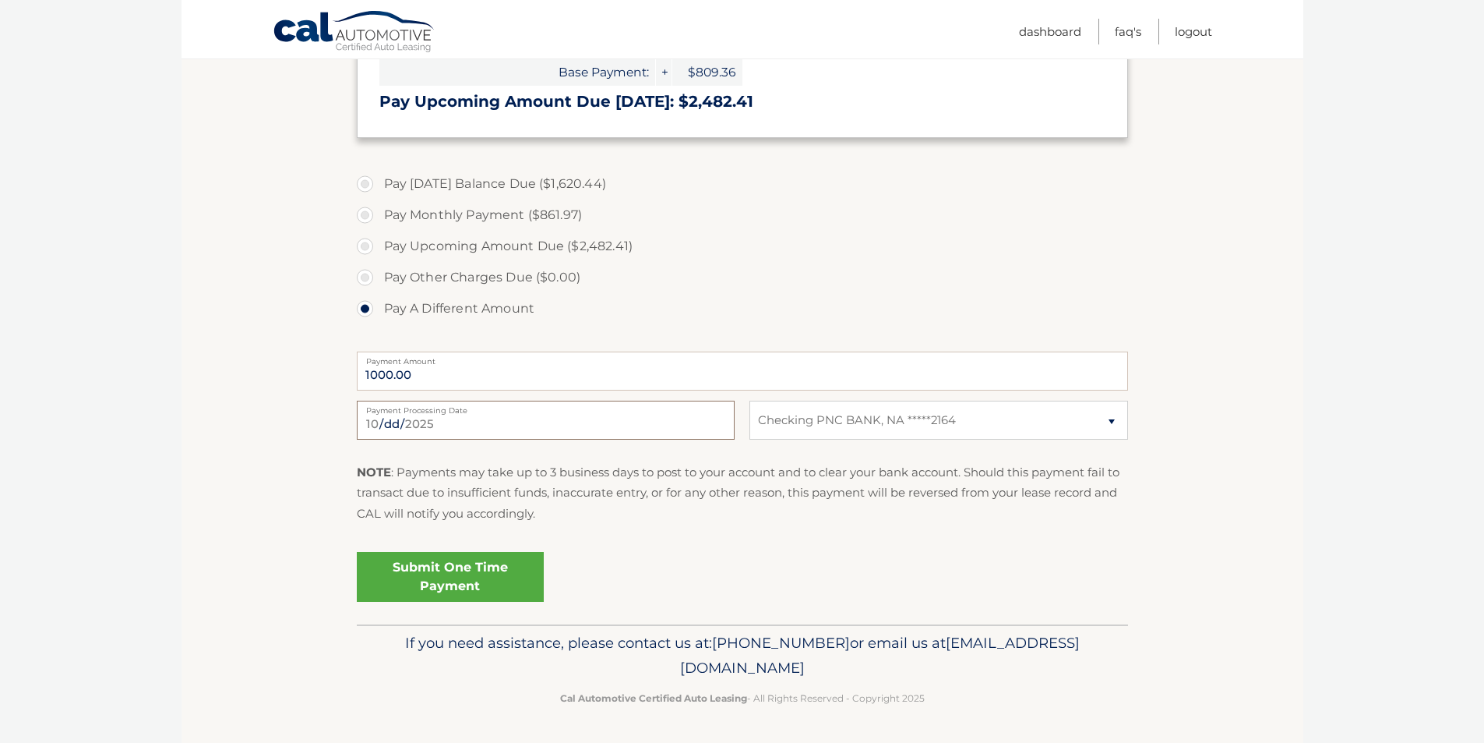
click at [460, 416] on input "2025-10-04" at bounding box center [546, 419] width 378 height 39
click at [466, 434] on input "2025-10-04" at bounding box center [546, 419] width 378 height 39
click at [199, 395] on section "Account Overview | Make a Payment Payment Information Balance Forward: Late Cha…" at bounding box center [743, 149] width 1122 height 949
click at [731, 280] on label "Pay Other Charges Due ($0.00)" at bounding box center [742, 277] width 771 height 31
click at [421, 577] on link "Submit One Time Payment" at bounding box center [450, 577] width 187 height 50
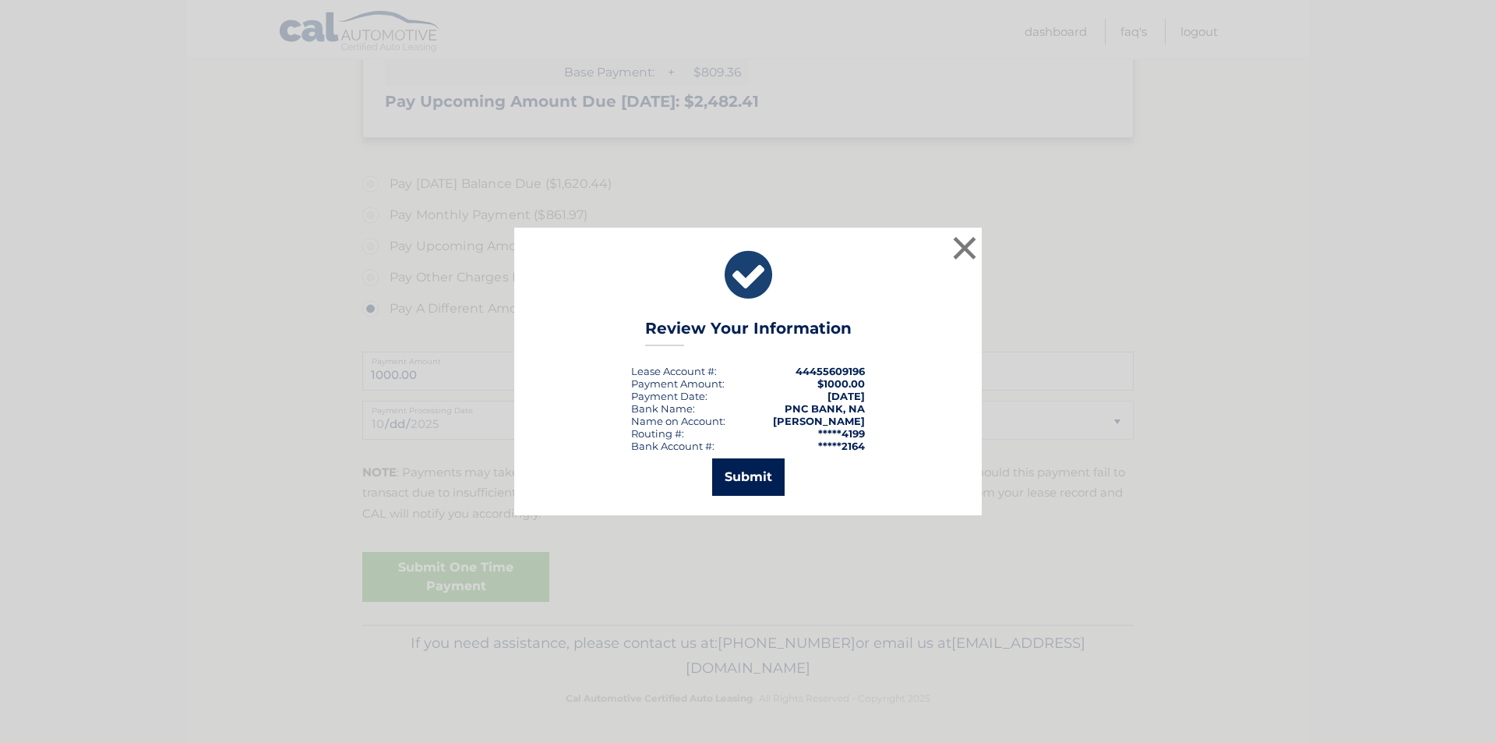
click at [738, 474] on button "Submit" at bounding box center [748, 476] width 72 height 37
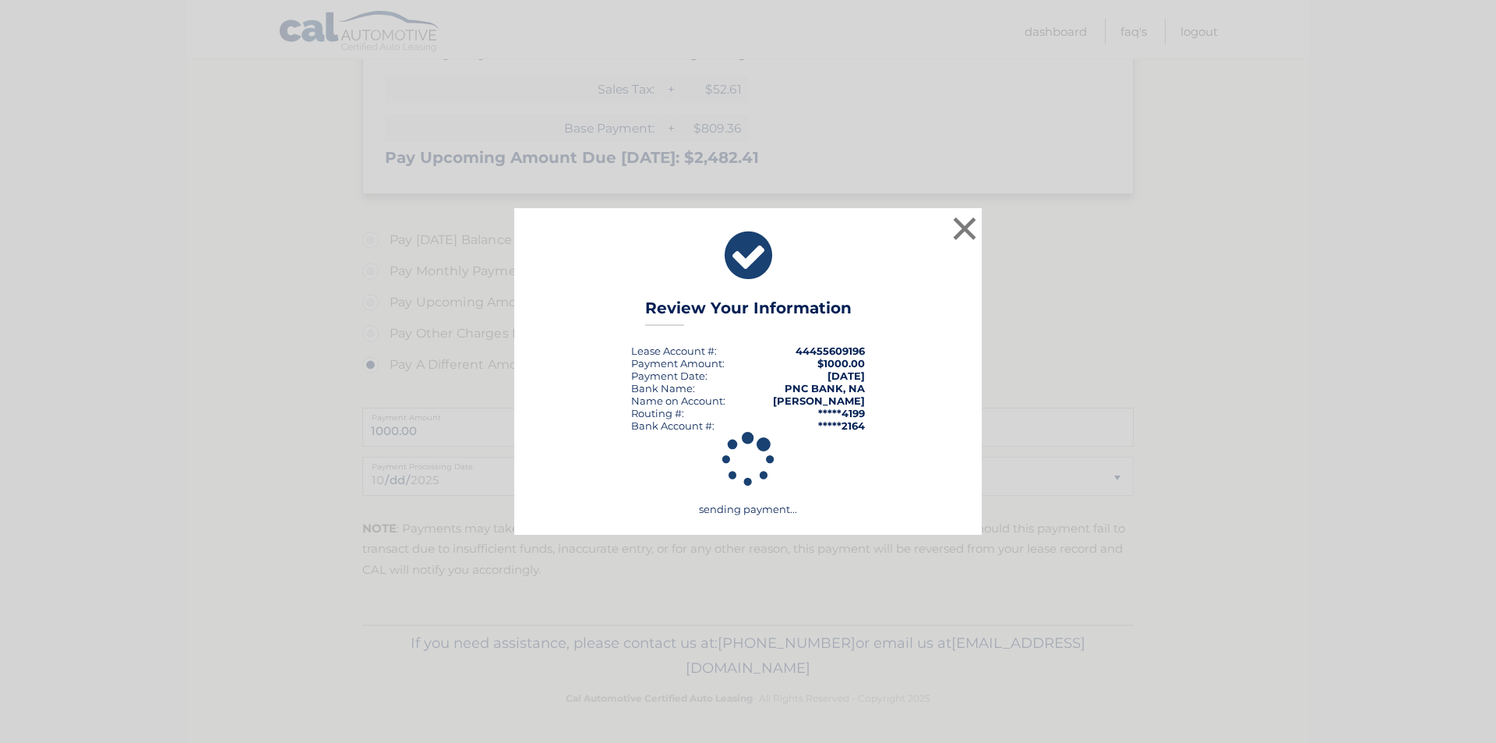
scroll to position [460, 0]
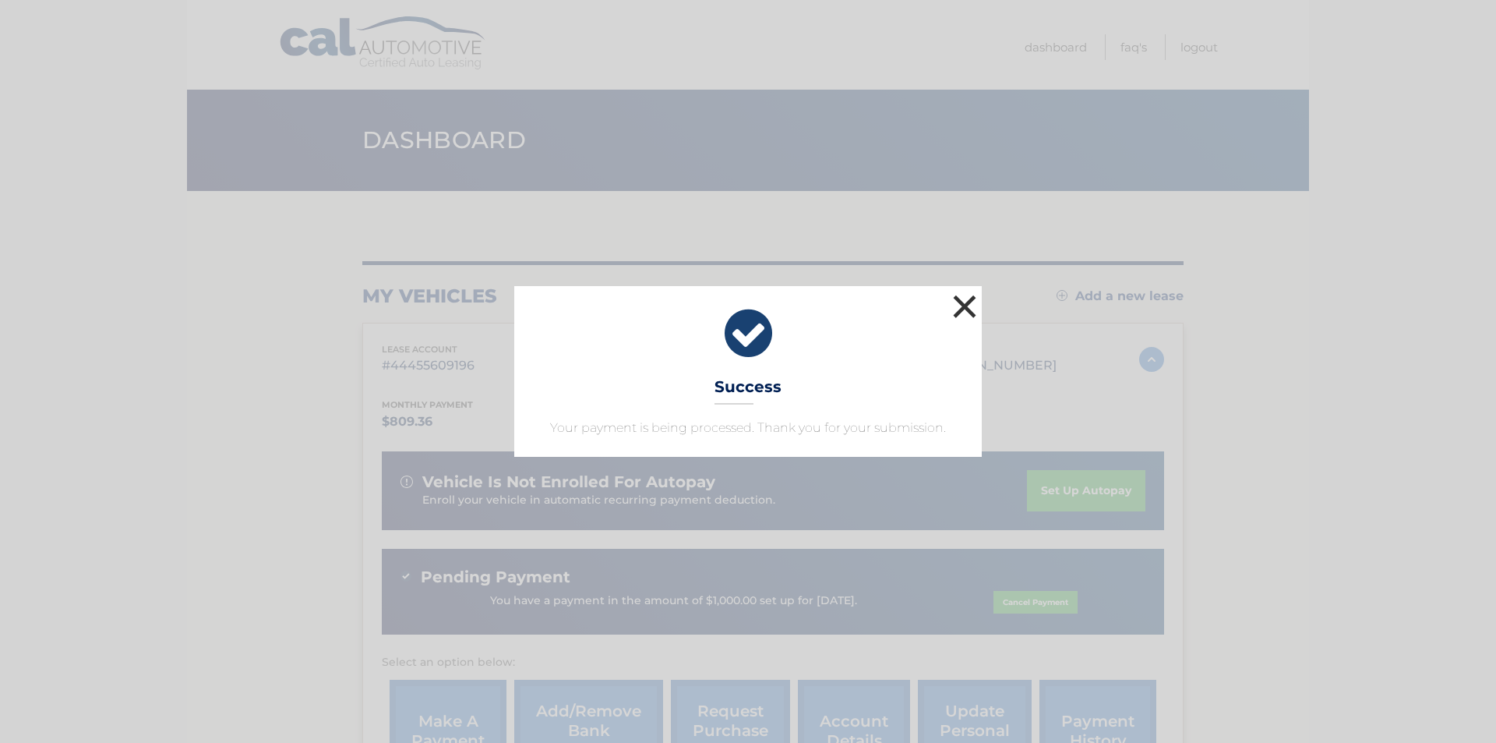
click at [972, 312] on button "×" at bounding box center [964, 306] width 31 height 31
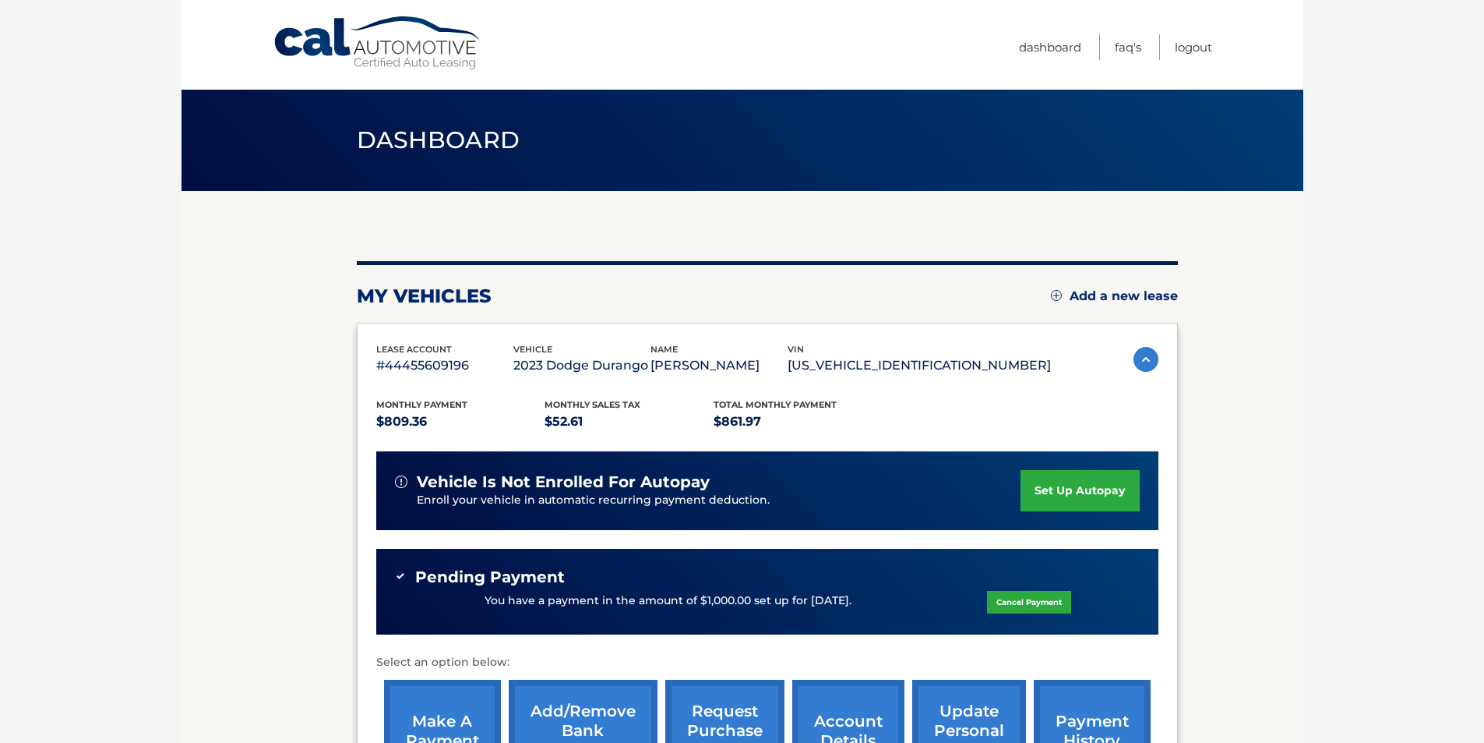
click at [157, 365] on body "Cal Automotive Menu Dashboard FAQ's Logout" at bounding box center [742, 371] width 1484 height 743
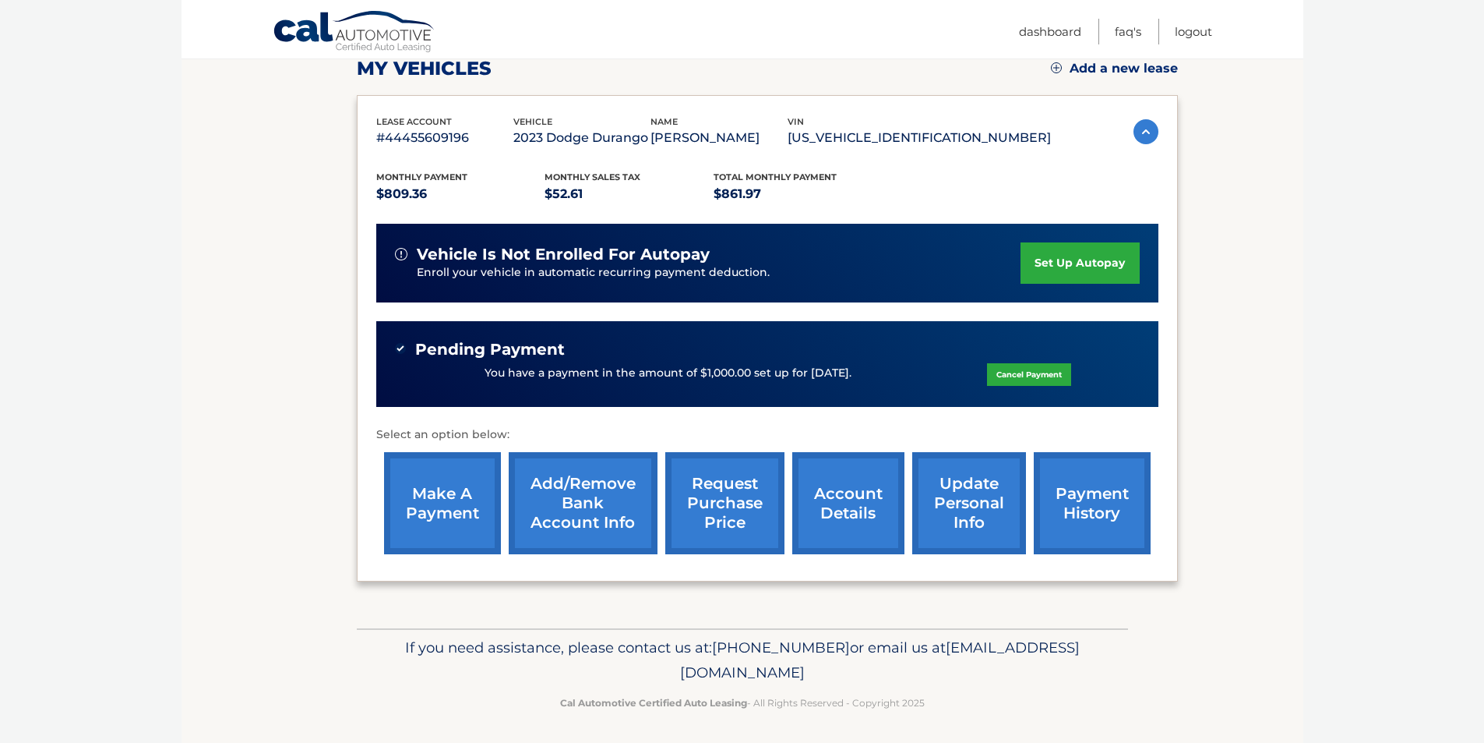
scroll to position [231, 0]
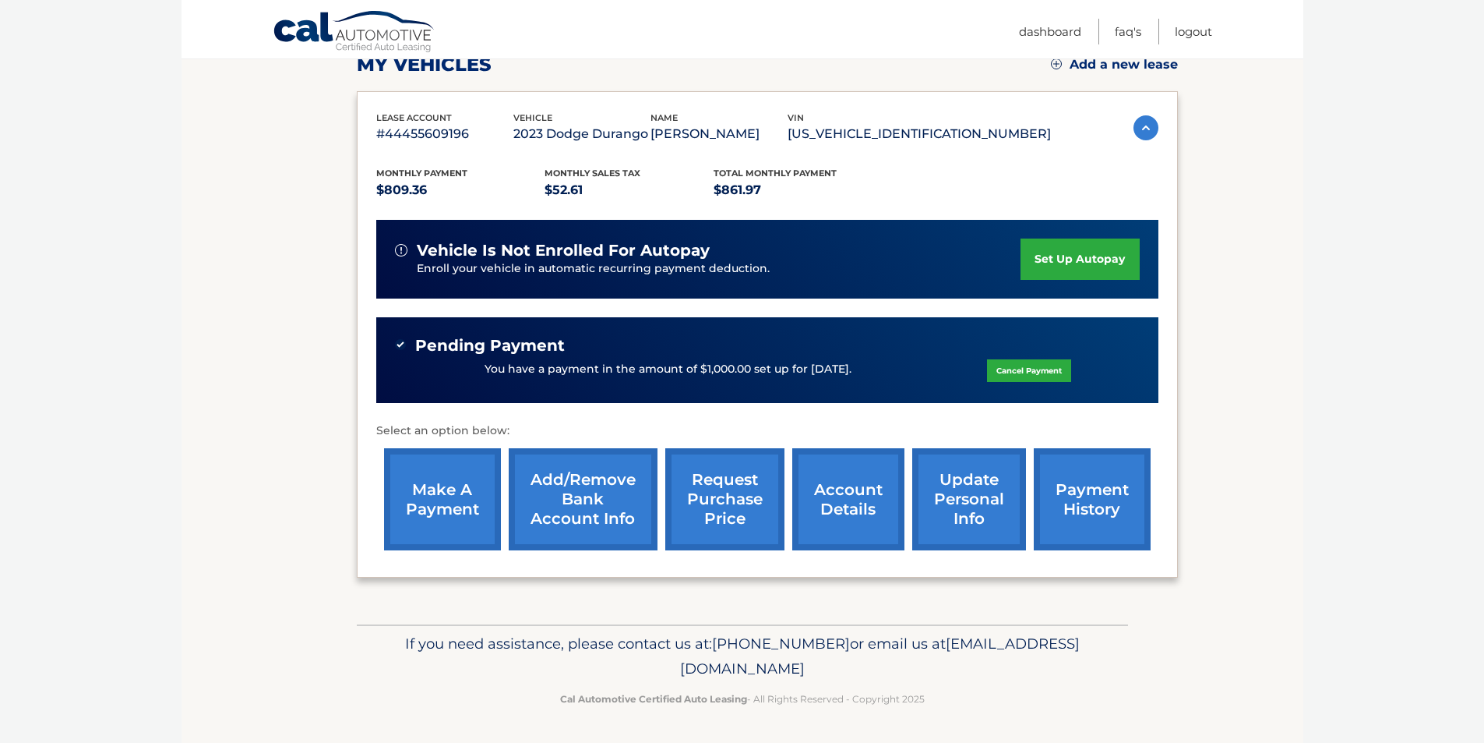
click at [316, 287] on section "my vehicles Add a new lease lease account #44455609196 vehicle 2023 Dodge Duran…" at bounding box center [743, 291] width 1122 height 665
click at [1186, 30] on link "Logout" at bounding box center [1193, 32] width 37 height 26
